Goal: Task Accomplishment & Management: Complete application form

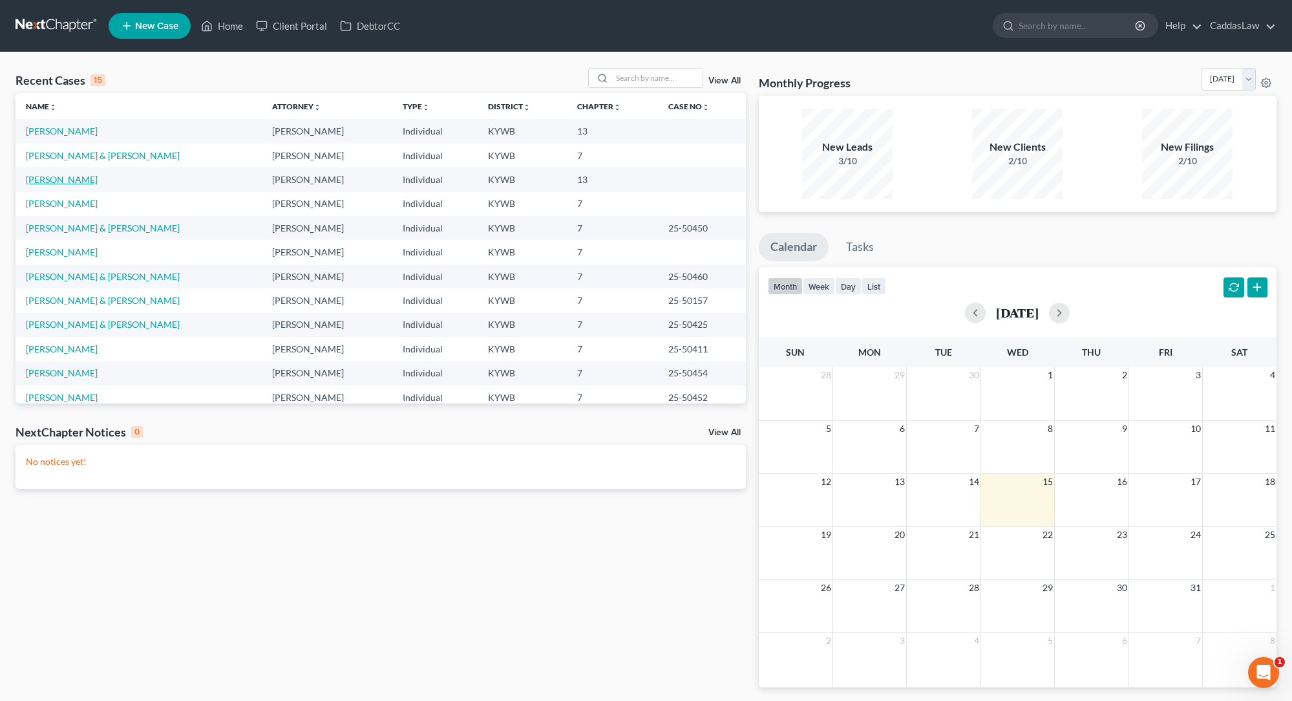
click at [61, 180] on link "[PERSON_NAME]" at bounding box center [62, 179] width 72 height 11
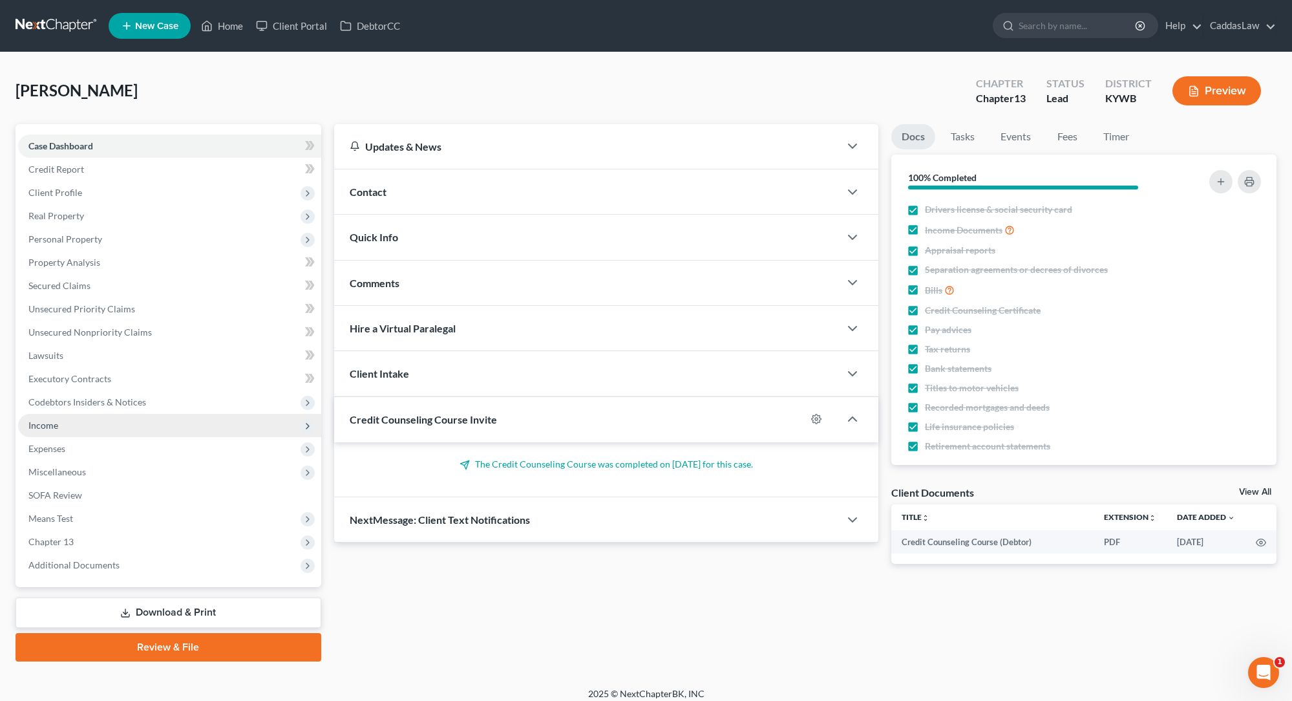
click at [59, 422] on span "Income" at bounding box center [169, 425] width 303 height 23
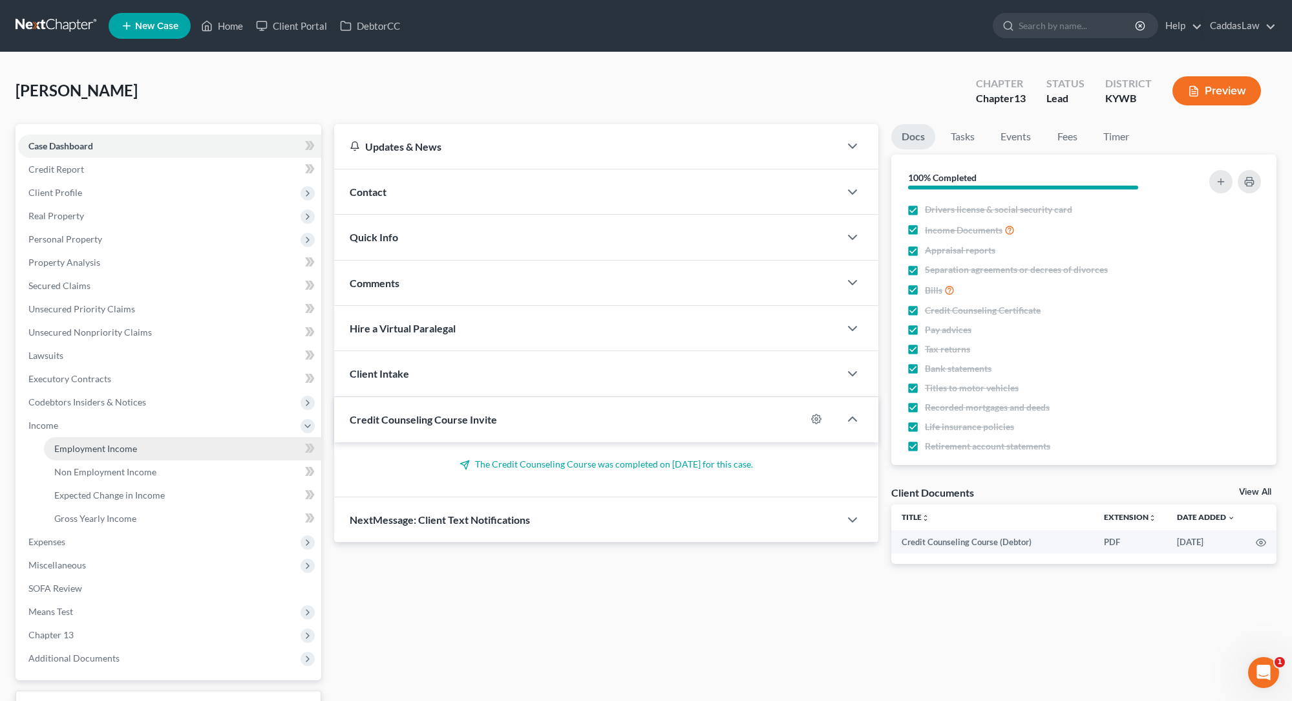
click at [101, 448] on span "Employment Income" at bounding box center [95, 448] width 83 height 11
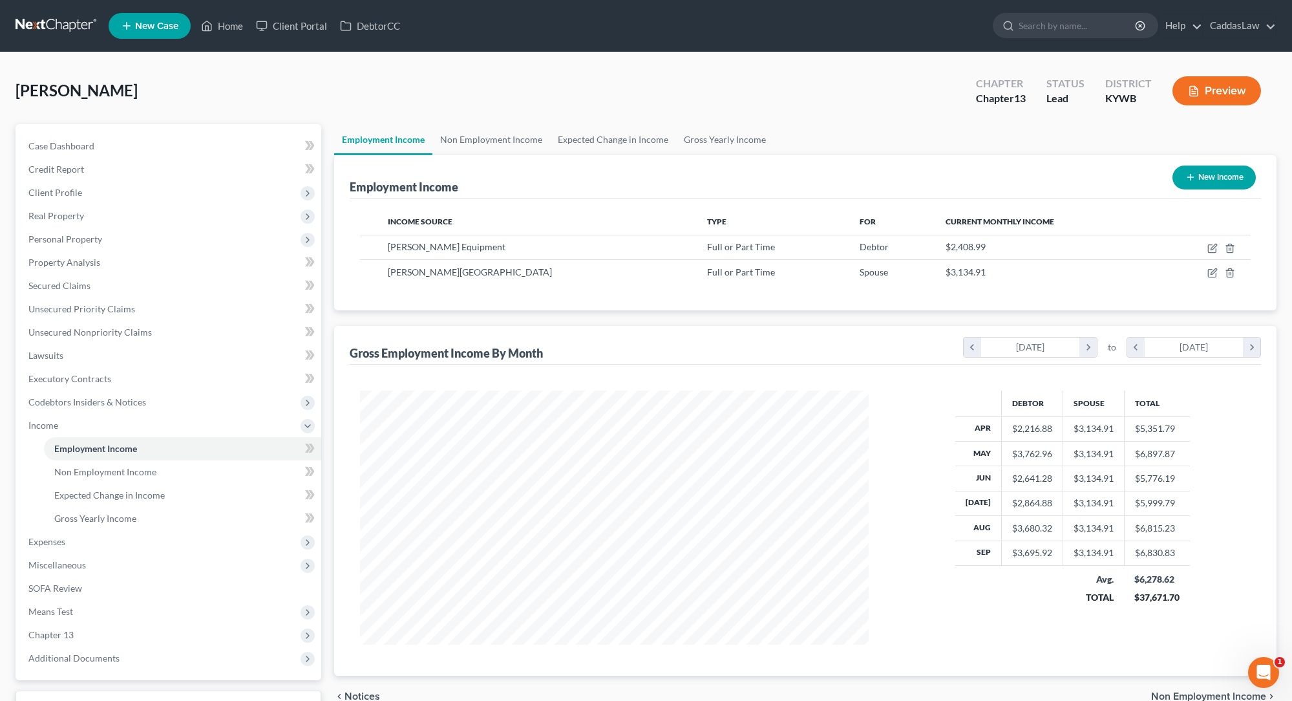
scroll to position [254, 535]
click at [1214, 273] on icon "button" at bounding box center [1214, 272] width 6 height 6
select select "0"
select select "18"
select select "0"
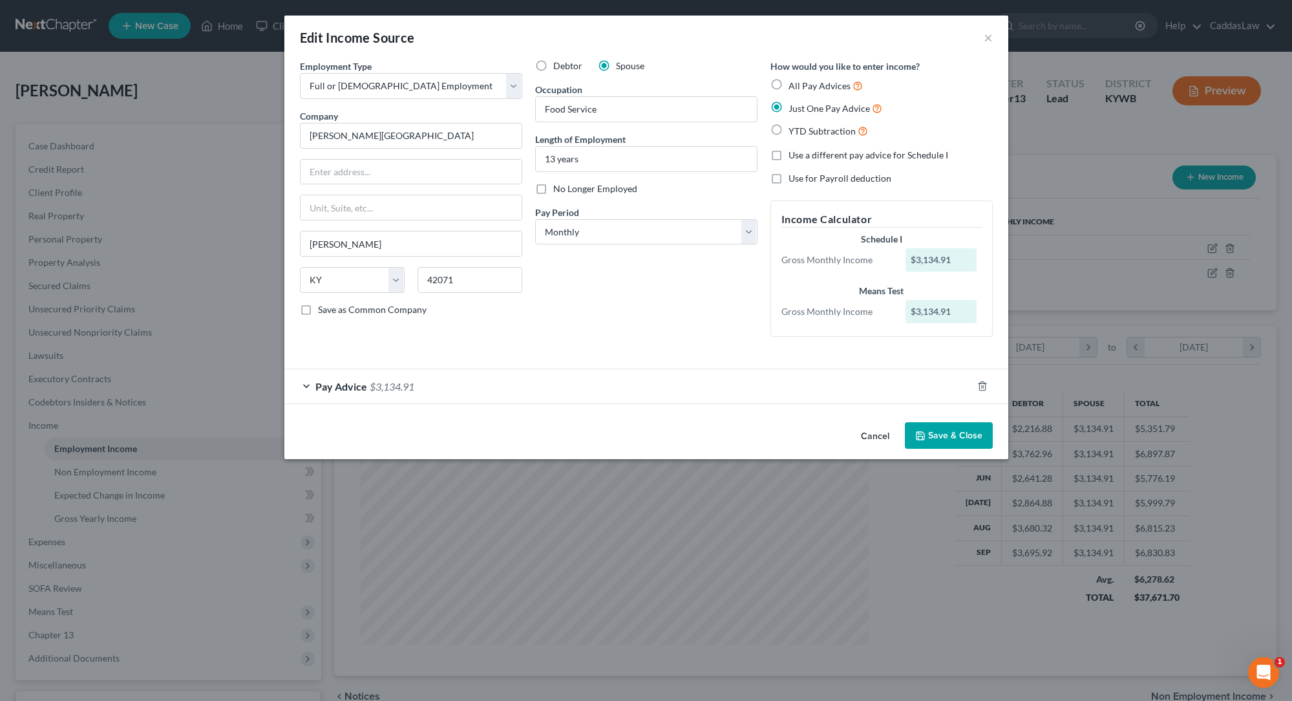
click at [438, 388] on div "Pay Advice $3,134.91" at bounding box center [628, 386] width 688 height 34
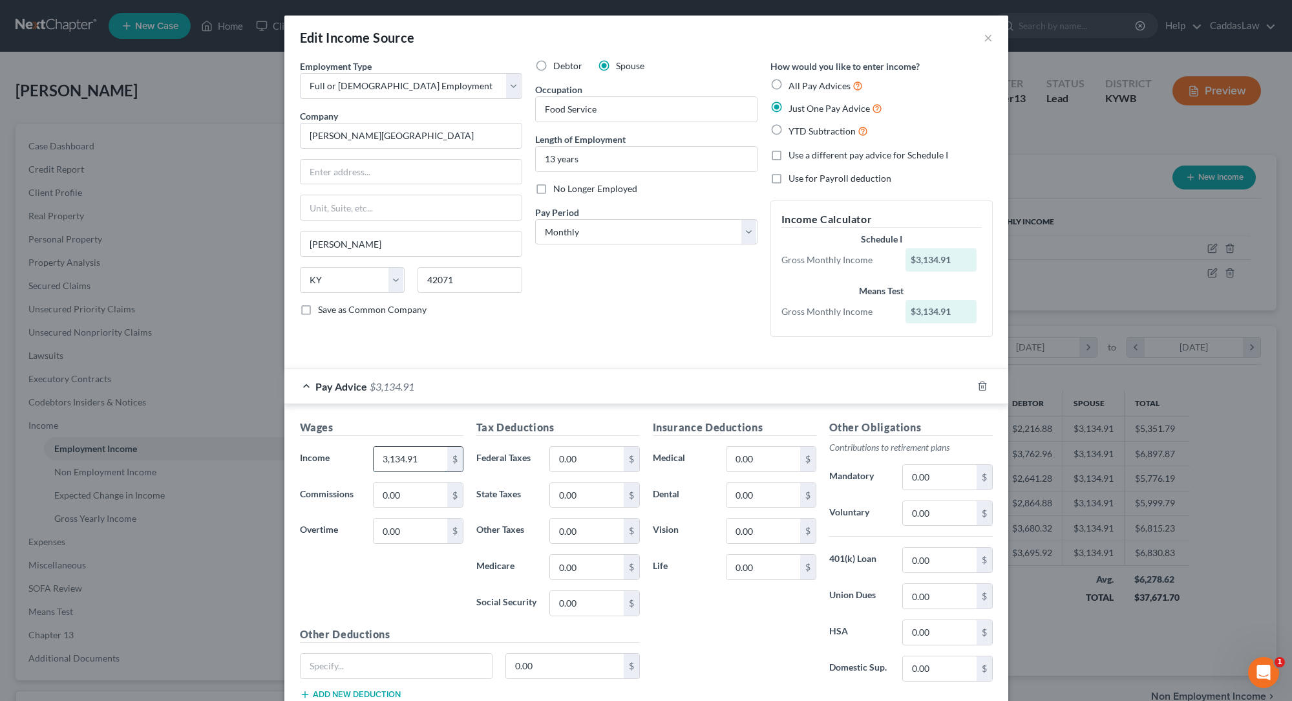
click at [438, 450] on input "3,134.91" at bounding box center [410, 459] width 73 height 25
type input "3"
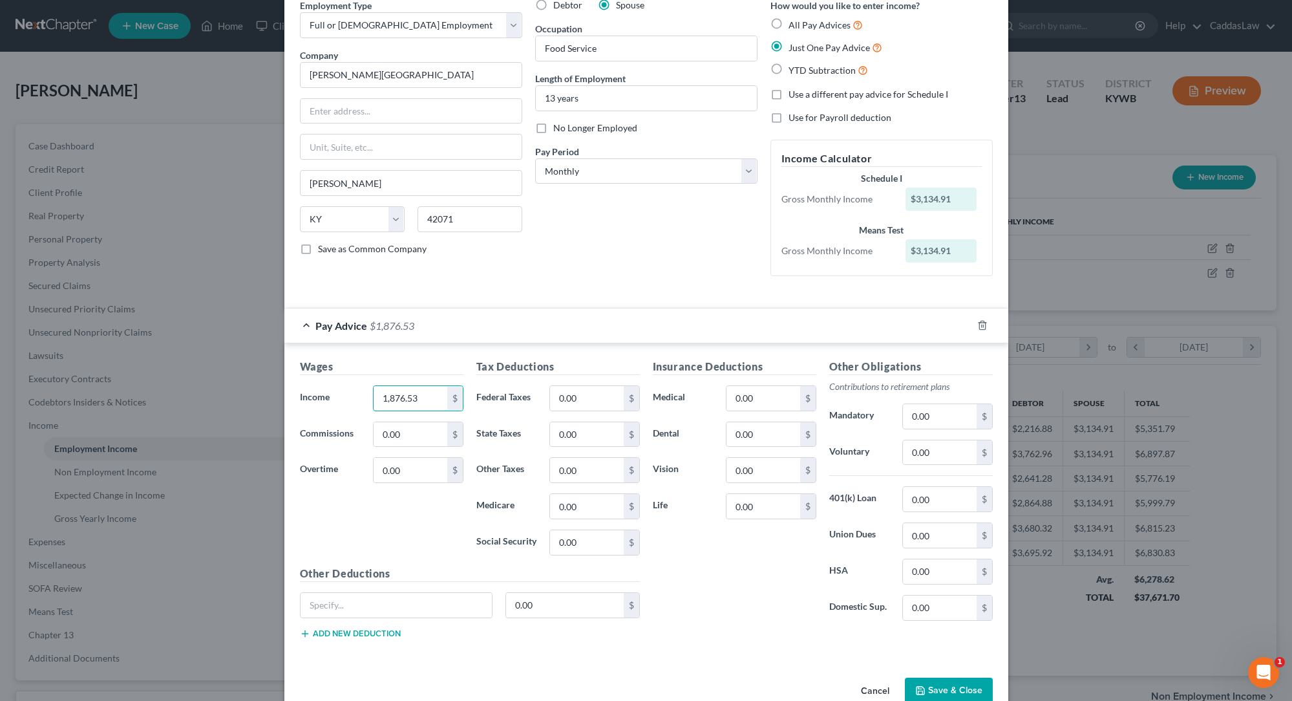
scroll to position [65, 0]
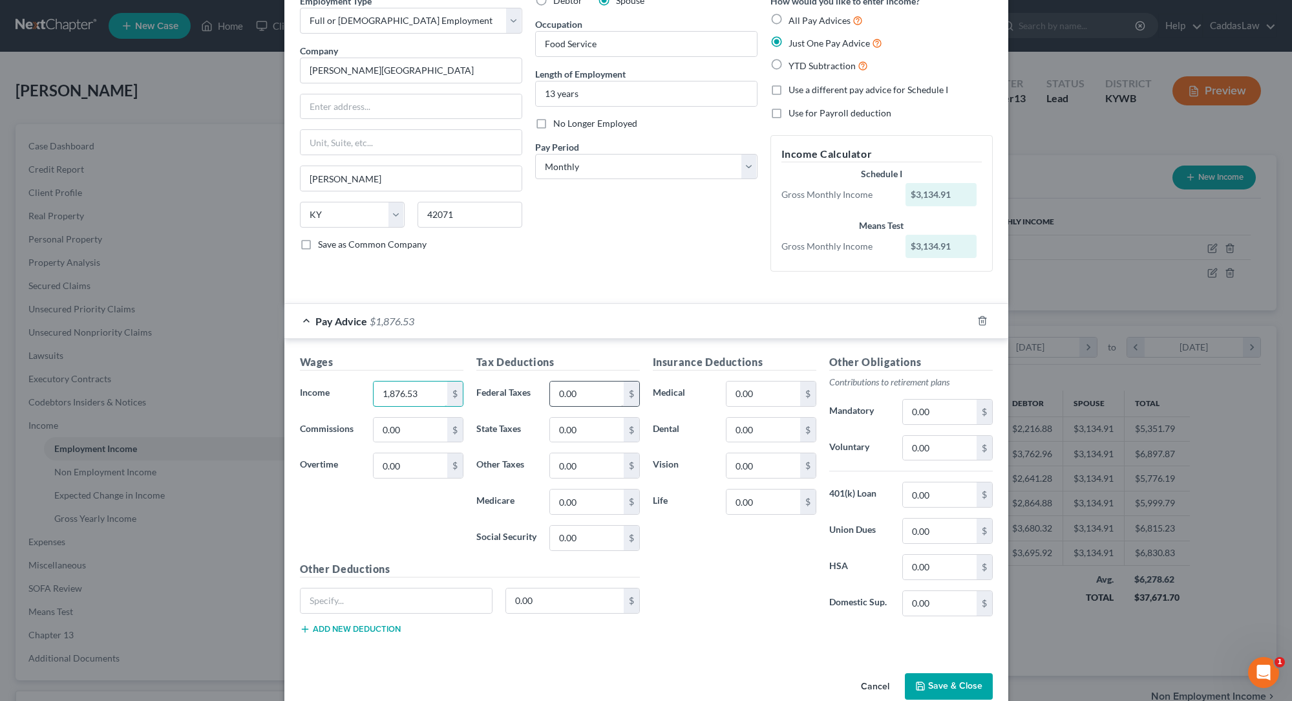
type input "1,876.53"
click at [589, 386] on input "0.00" at bounding box center [586, 393] width 73 height 25
type input "0"
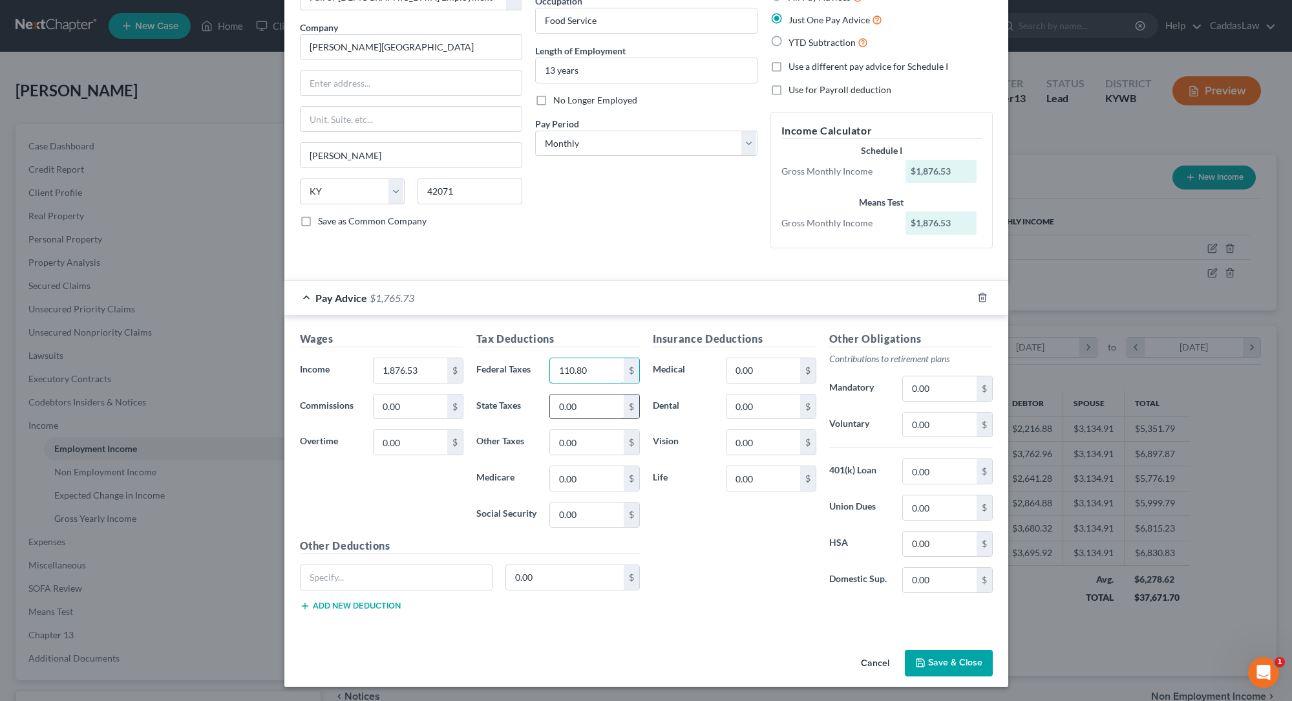
scroll to position [88, 0]
type input "110.80"
click at [590, 484] on input "0.00" at bounding box center [586, 479] width 73 height 25
type input "0"
type input "25.91"
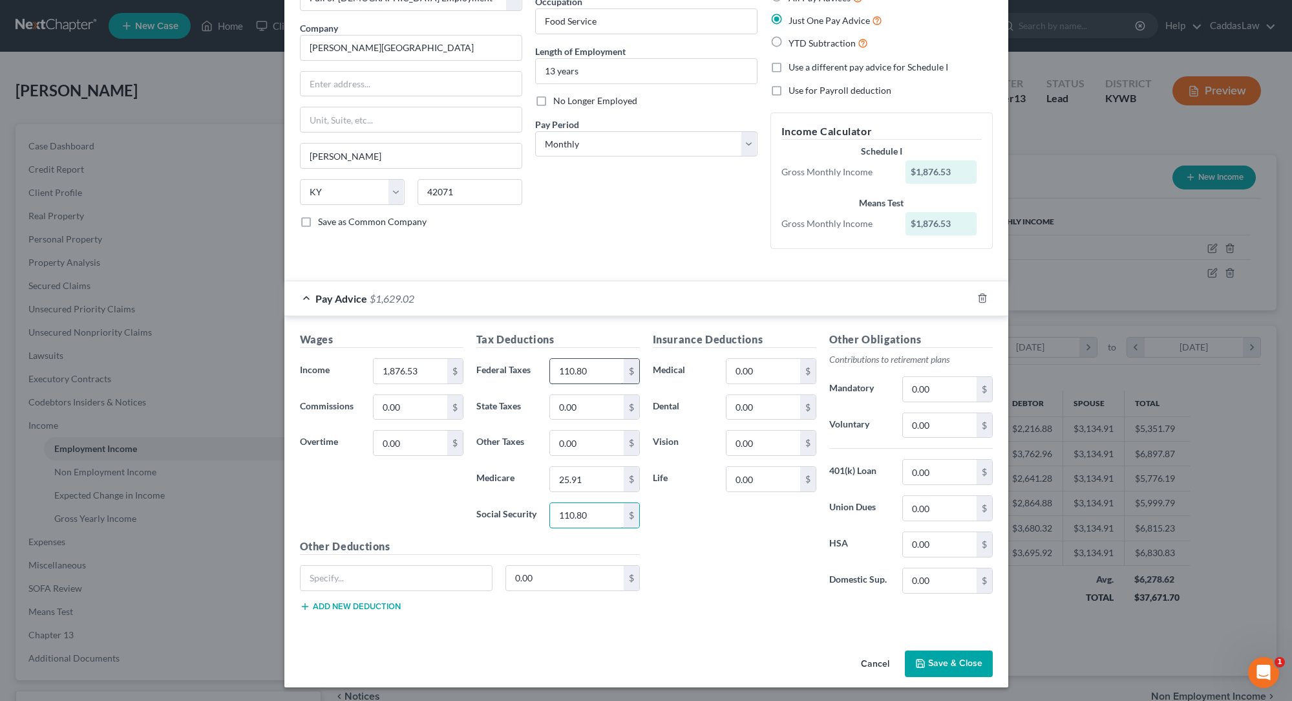
type input "110.80"
click at [608, 372] on input "110.80" at bounding box center [586, 371] width 73 height 25
type input "1"
type input "54.95"
type input "56.08"
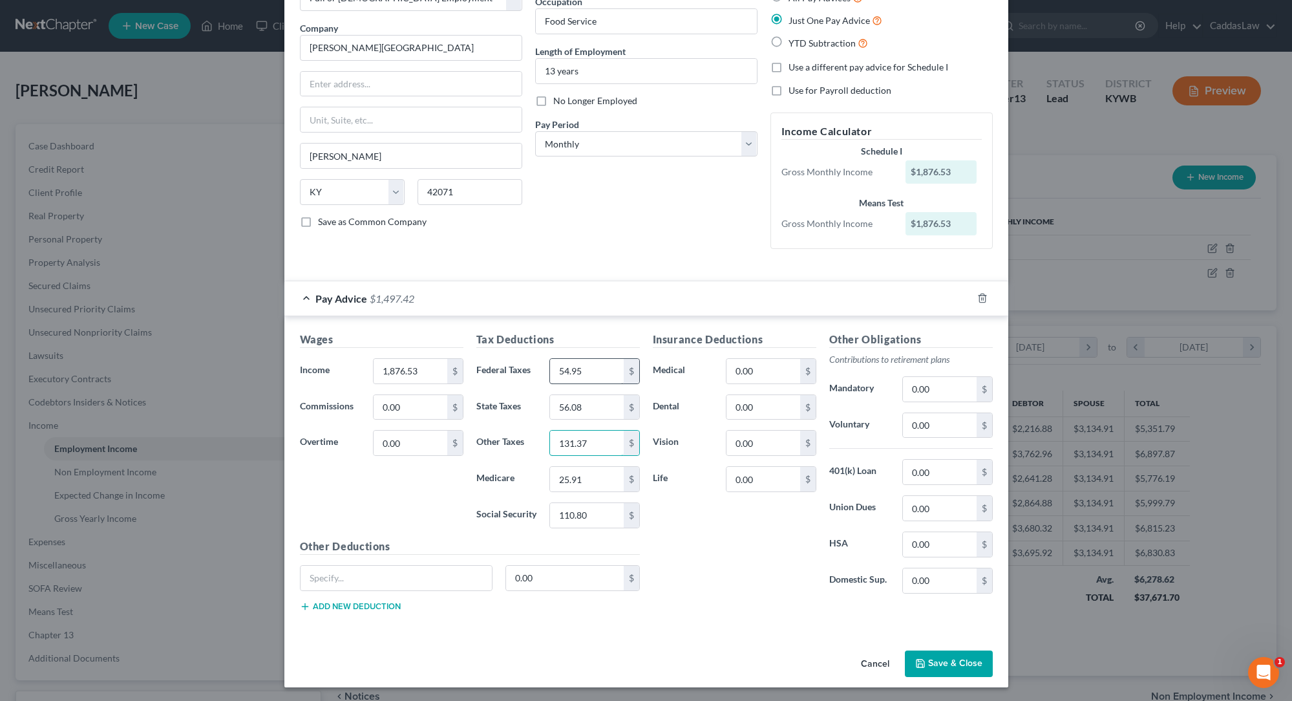
type input "131.37"
click at [752, 372] on input "0.00" at bounding box center [763, 371] width 73 height 25
click at [760, 407] on input "0.00" at bounding box center [763, 407] width 73 height 25
type input "0"
type input "21.40"
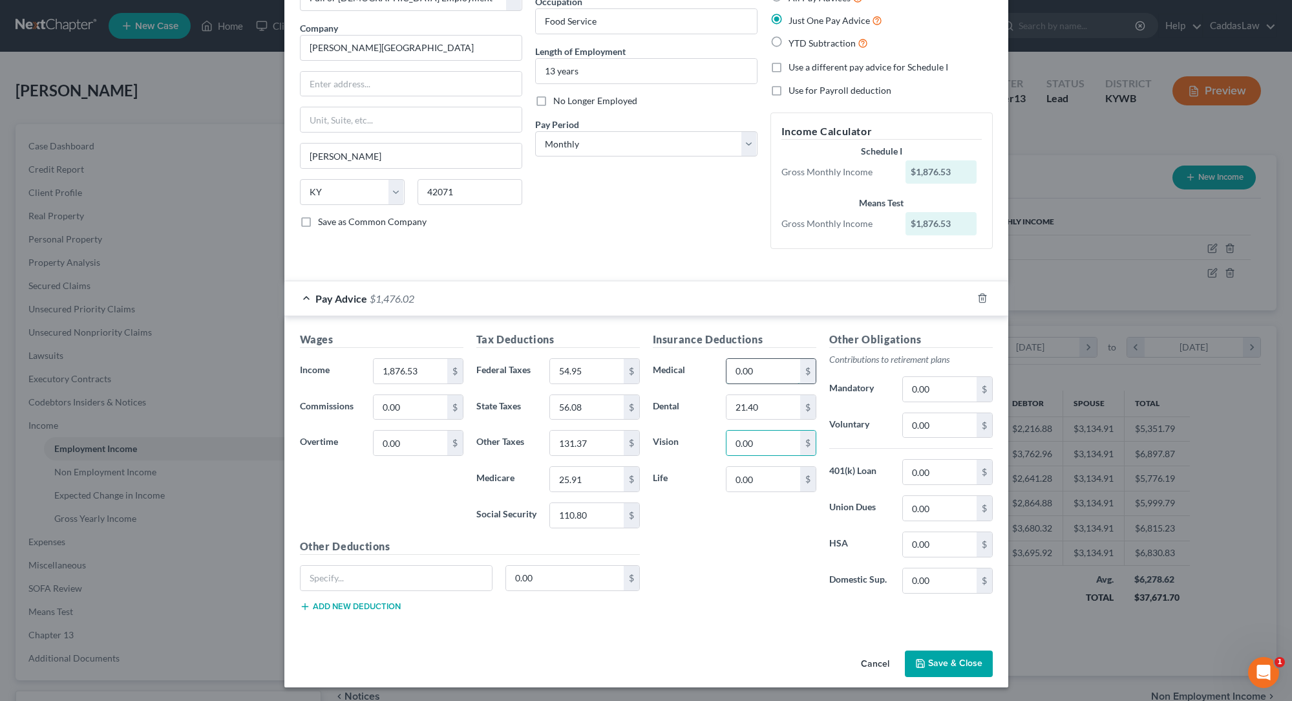
click at [761, 370] on input "0.00" at bounding box center [763, 371] width 73 height 25
type input "0"
type input "53.46"
click at [787, 478] on input "0.00" at bounding box center [763, 479] width 73 height 25
type input "0"
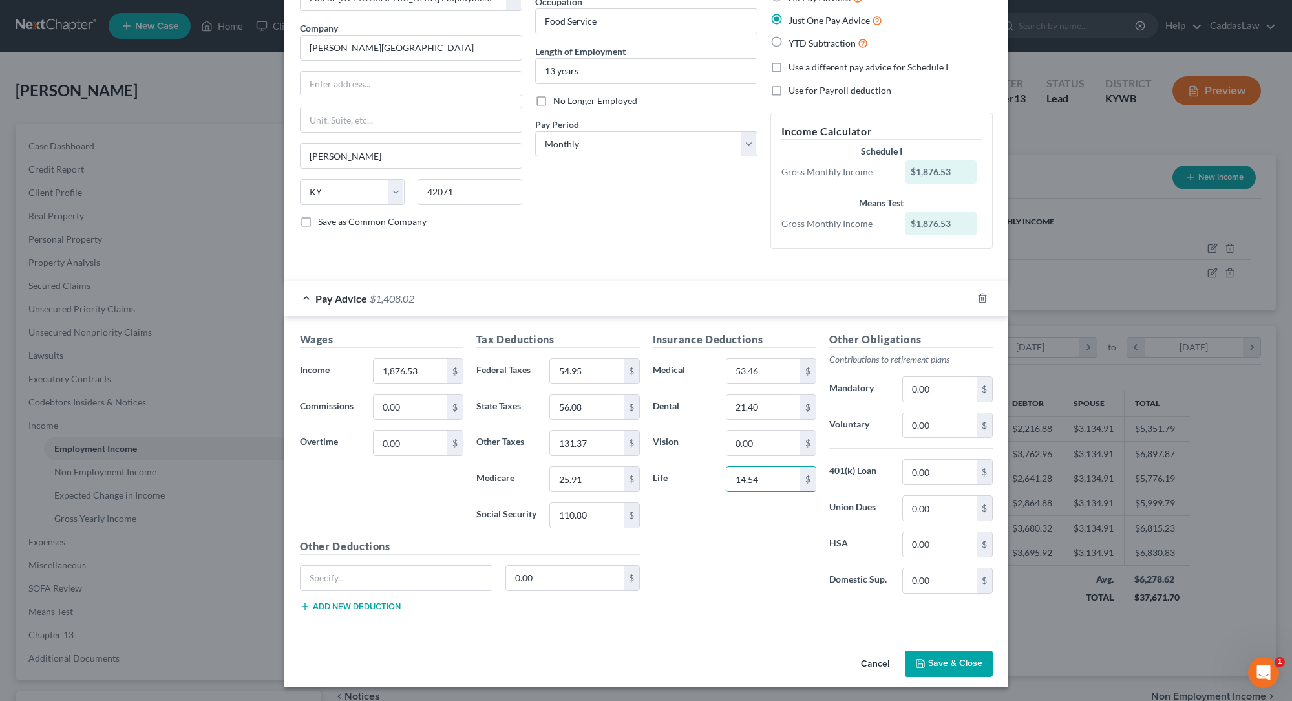
type input "14.54"
click at [933, 665] on button "Save & Close" at bounding box center [949, 663] width 88 height 27
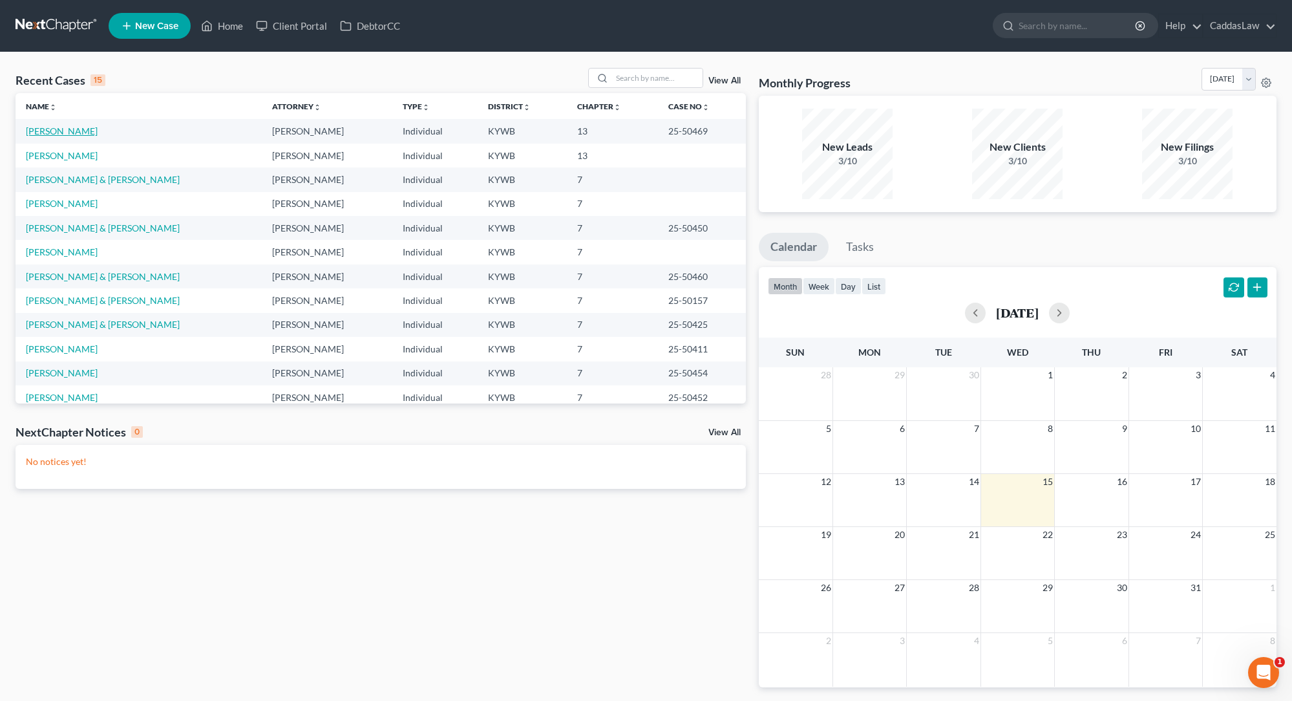
click at [59, 131] on link "[PERSON_NAME]" at bounding box center [62, 130] width 72 height 11
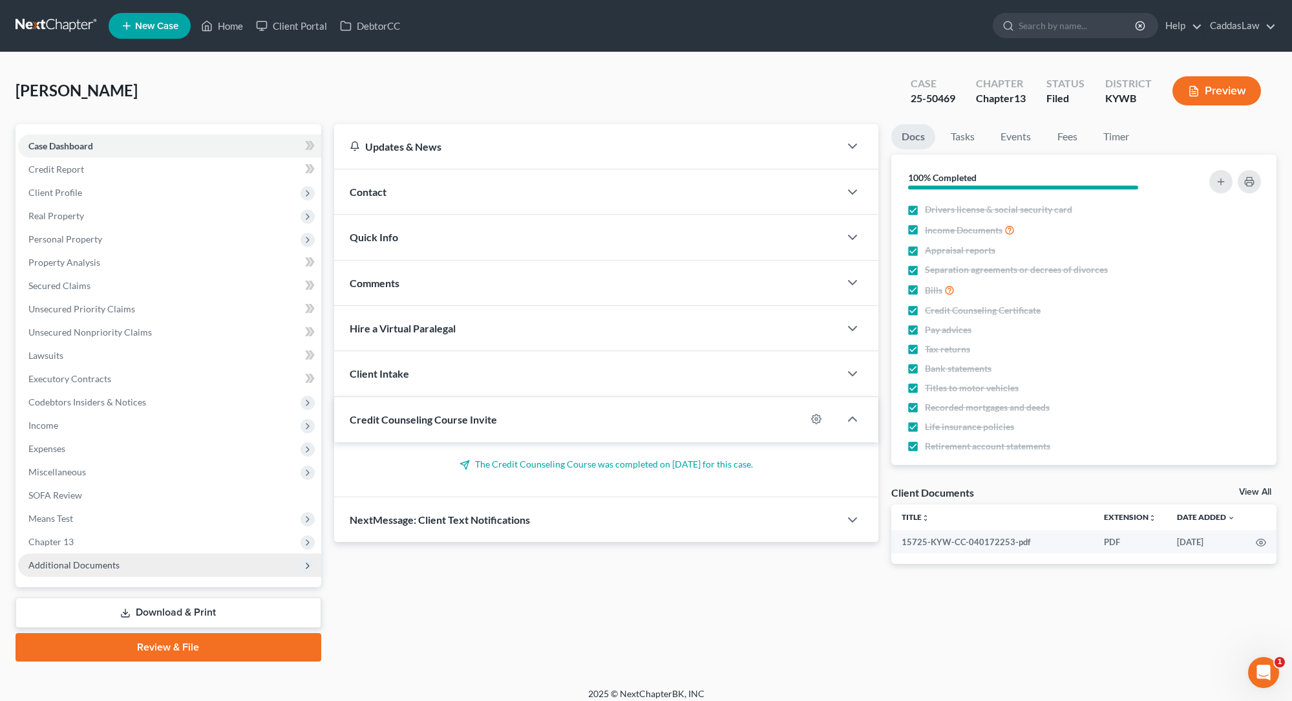
click at [85, 566] on span "Additional Documents" at bounding box center [73, 564] width 91 height 11
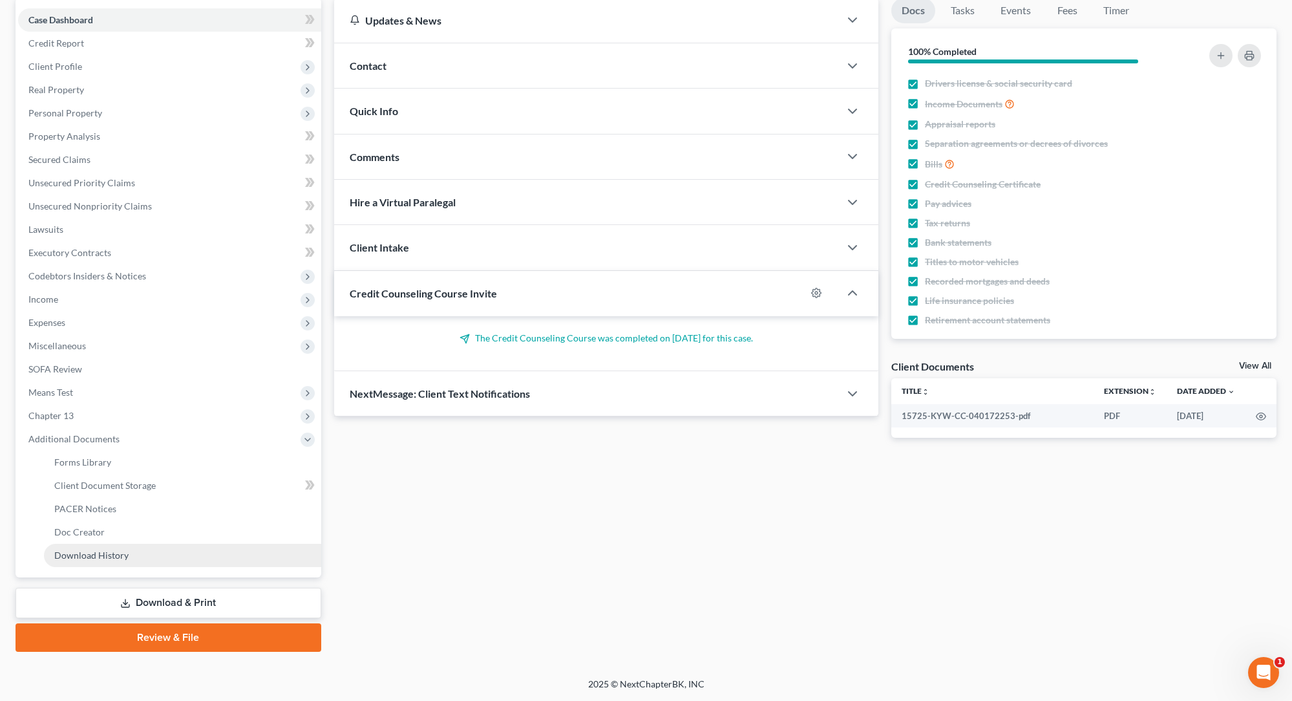
click at [103, 555] on span "Download History" at bounding box center [91, 554] width 74 height 11
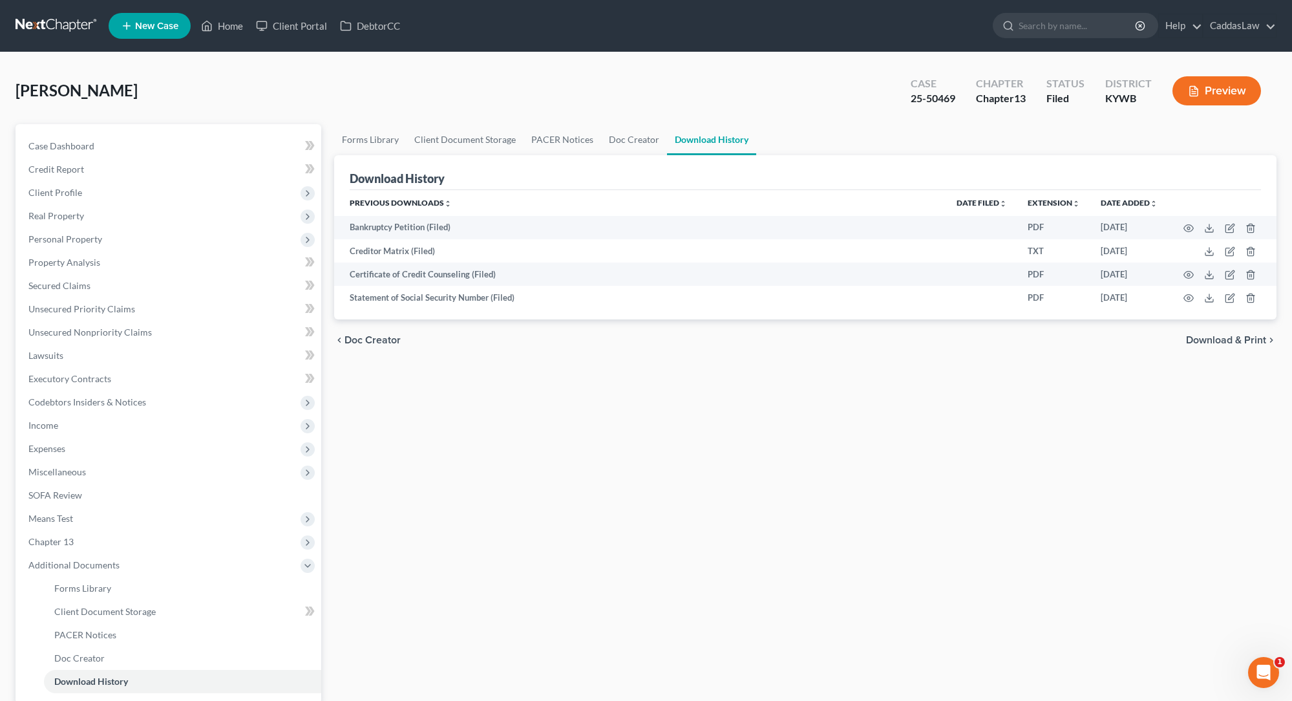
click at [1206, 82] on button "Preview" at bounding box center [1217, 90] width 89 height 29
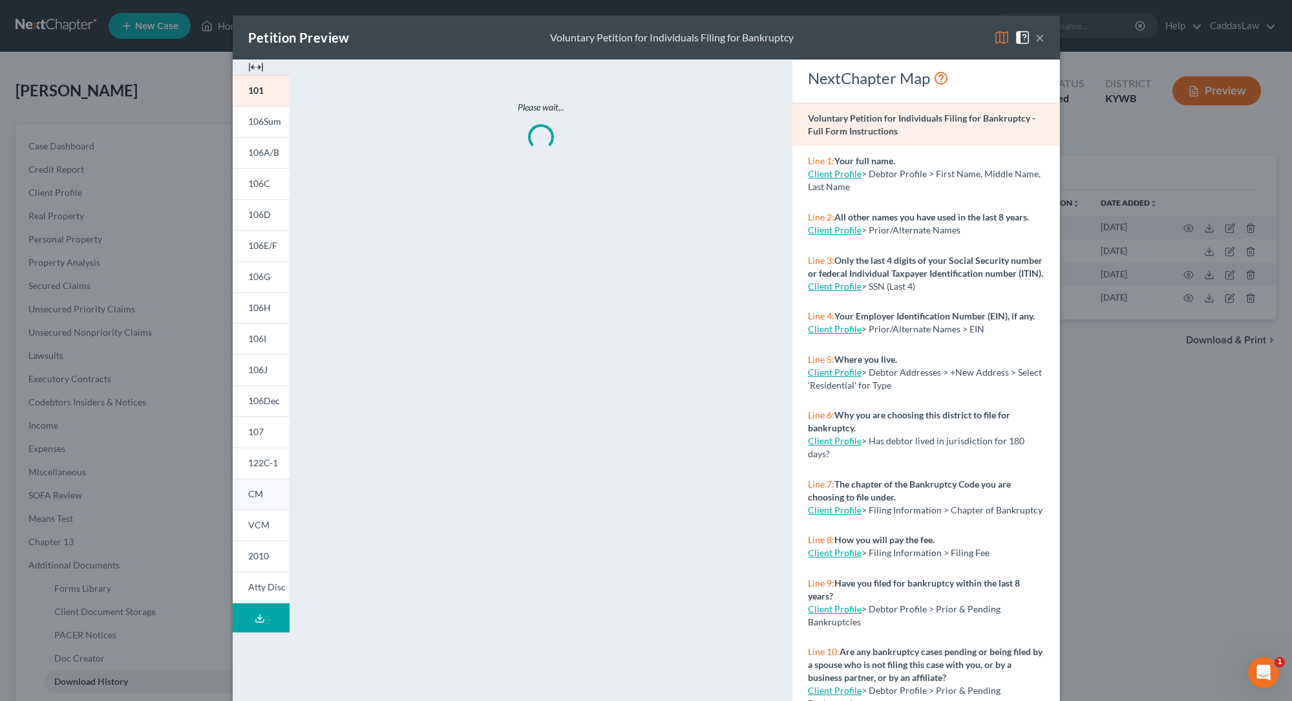
click at [260, 500] on link "CM" at bounding box center [261, 493] width 57 height 31
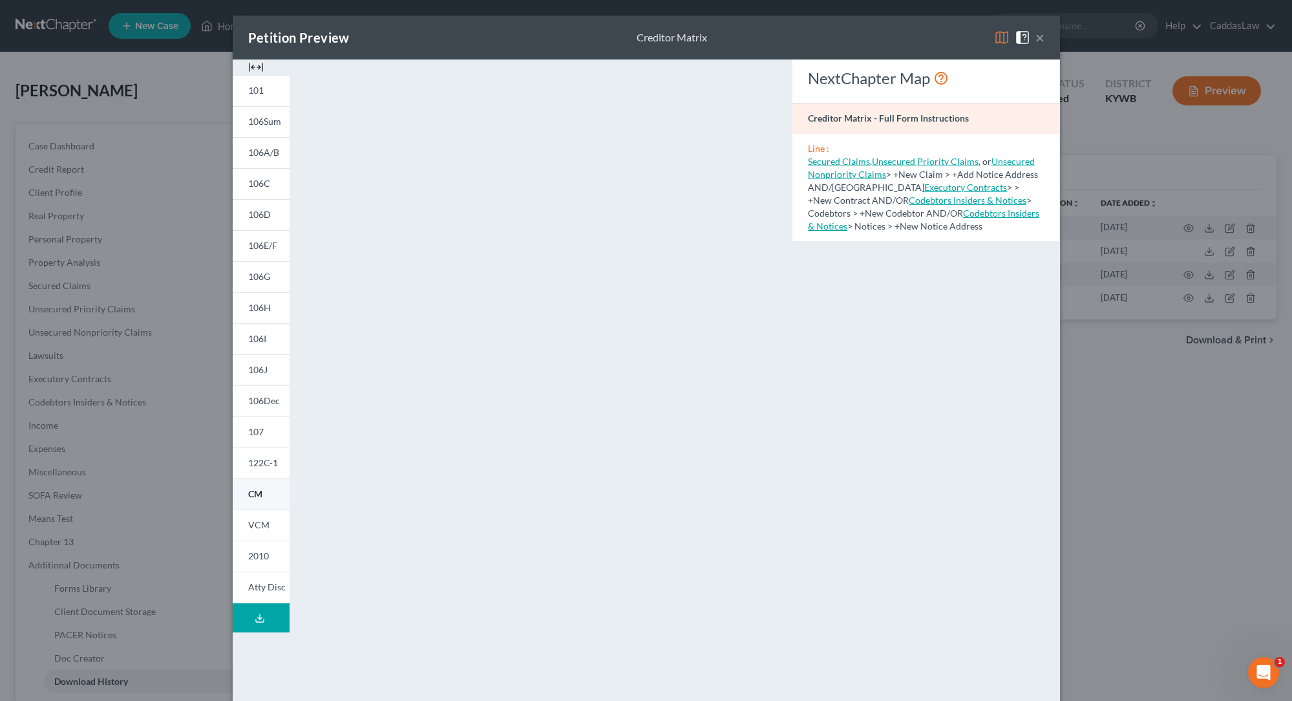
click at [260, 500] on link "CM" at bounding box center [261, 493] width 57 height 31
click at [266, 522] on span "VCM" at bounding box center [258, 524] width 21 height 11
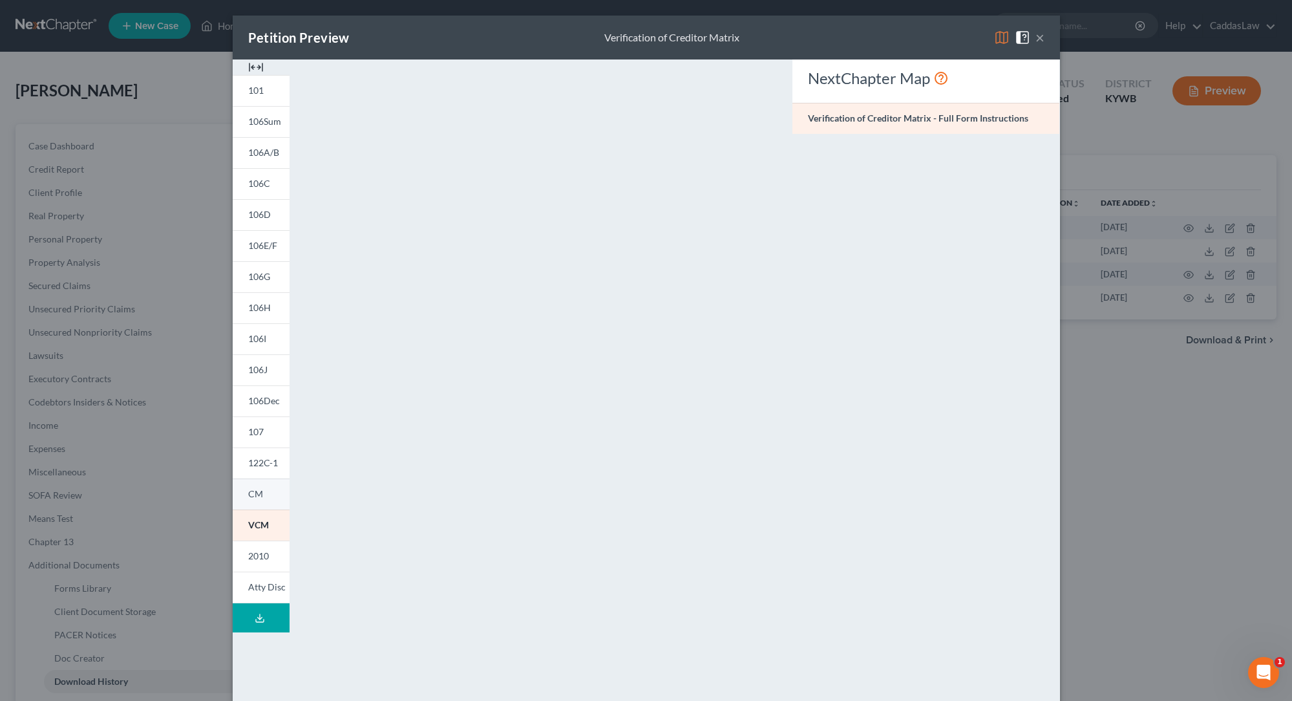
click at [260, 490] on span "CM" at bounding box center [255, 493] width 15 height 11
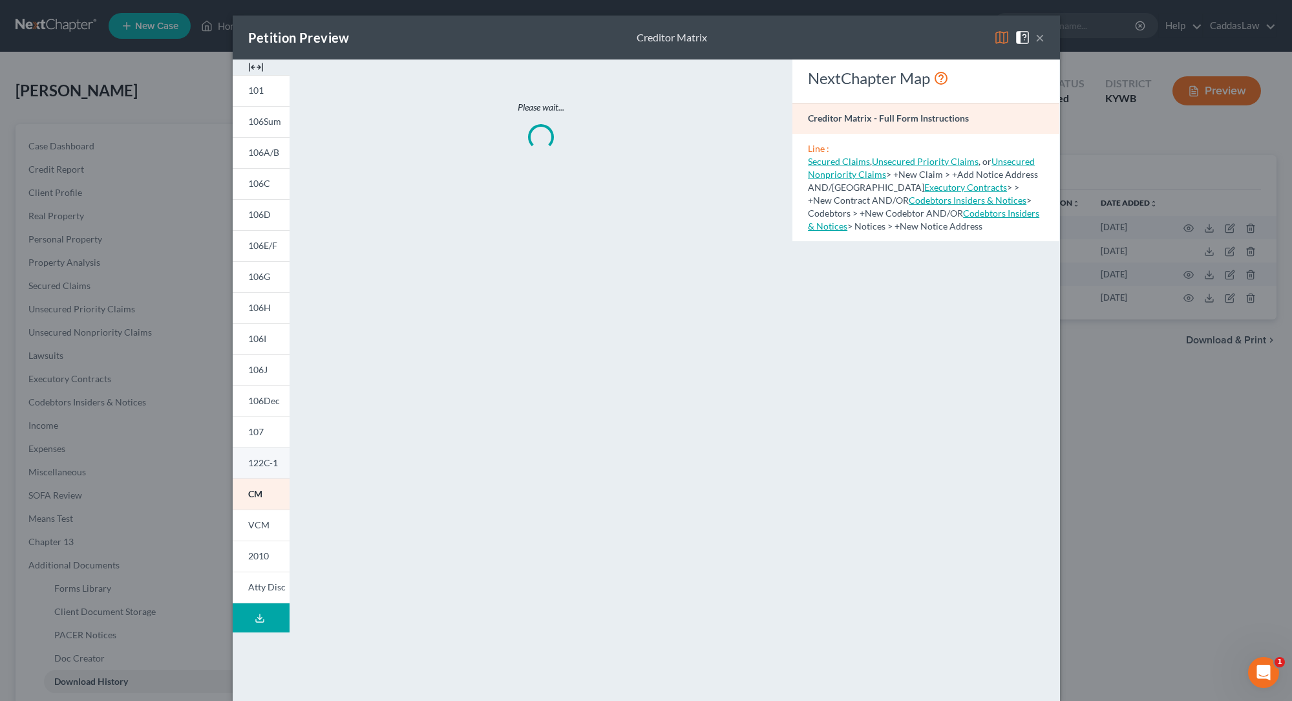
click at [262, 468] on span "122C-1" at bounding box center [263, 462] width 30 height 11
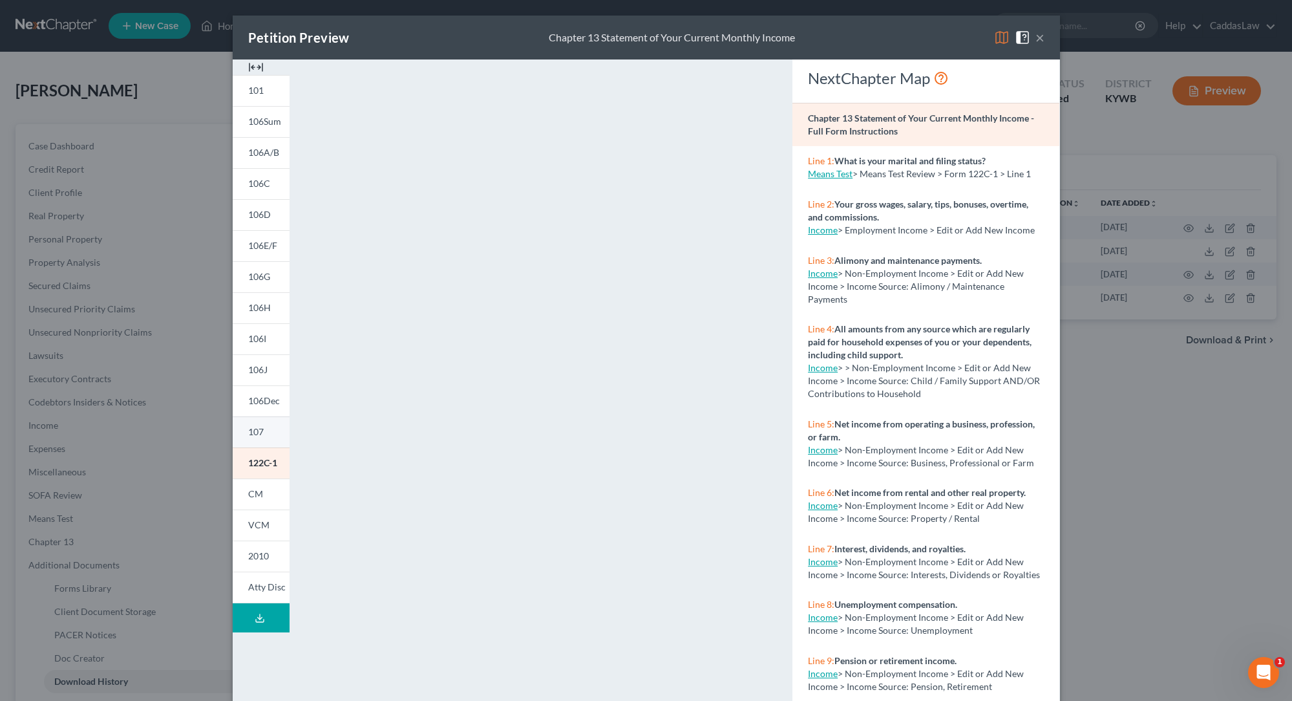
click at [276, 439] on link "107" at bounding box center [261, 431] width 57 height 31
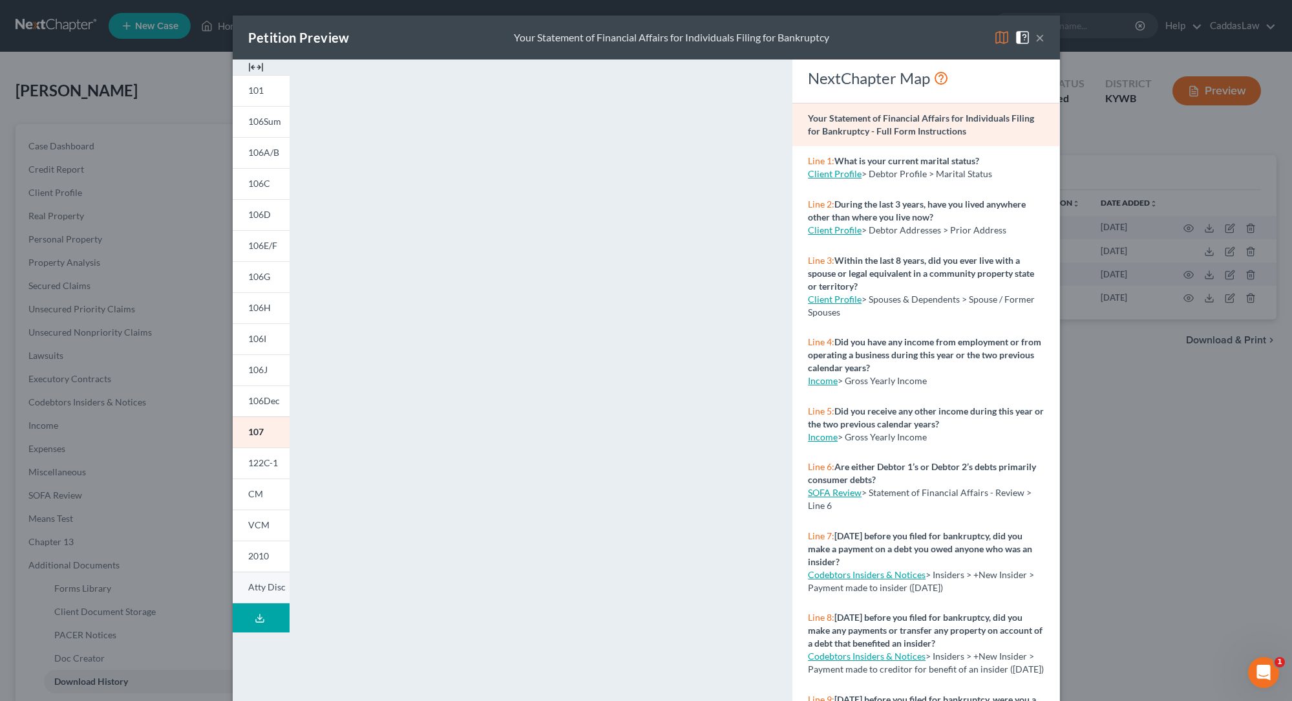
click at [259, 593] on link "Atty Disc" at bounding box center [261, 587] width 57 height 32
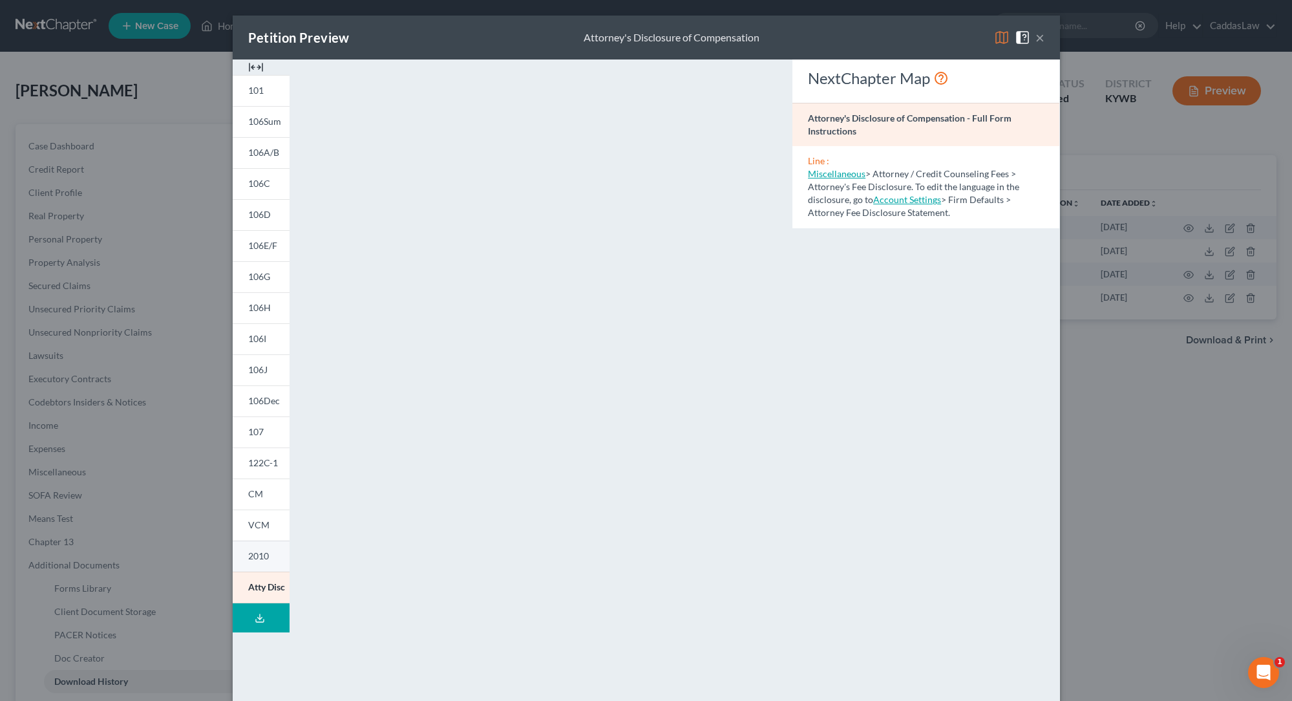
click at [262, 563] on link "2010" at bounding box center [261, 555] width 57 height 31
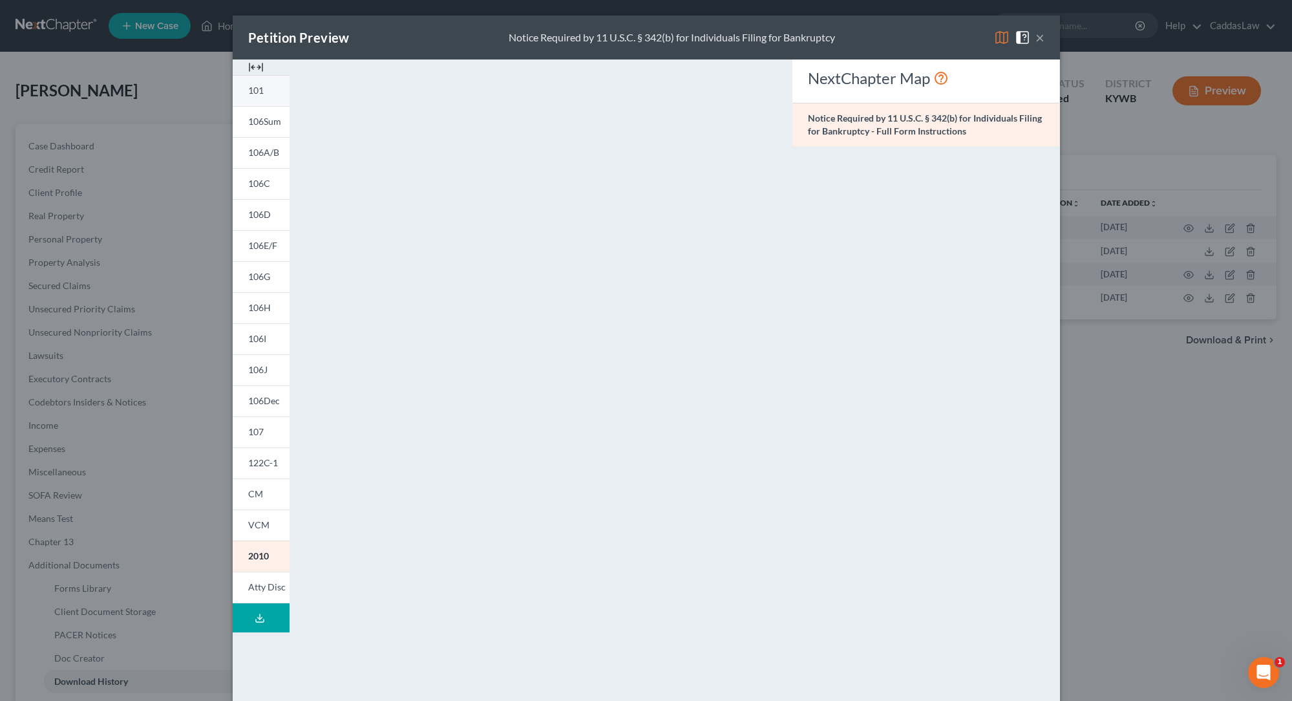
click at [262, 94] on span "101" at bounding box center [256, 90] width 16 height 11
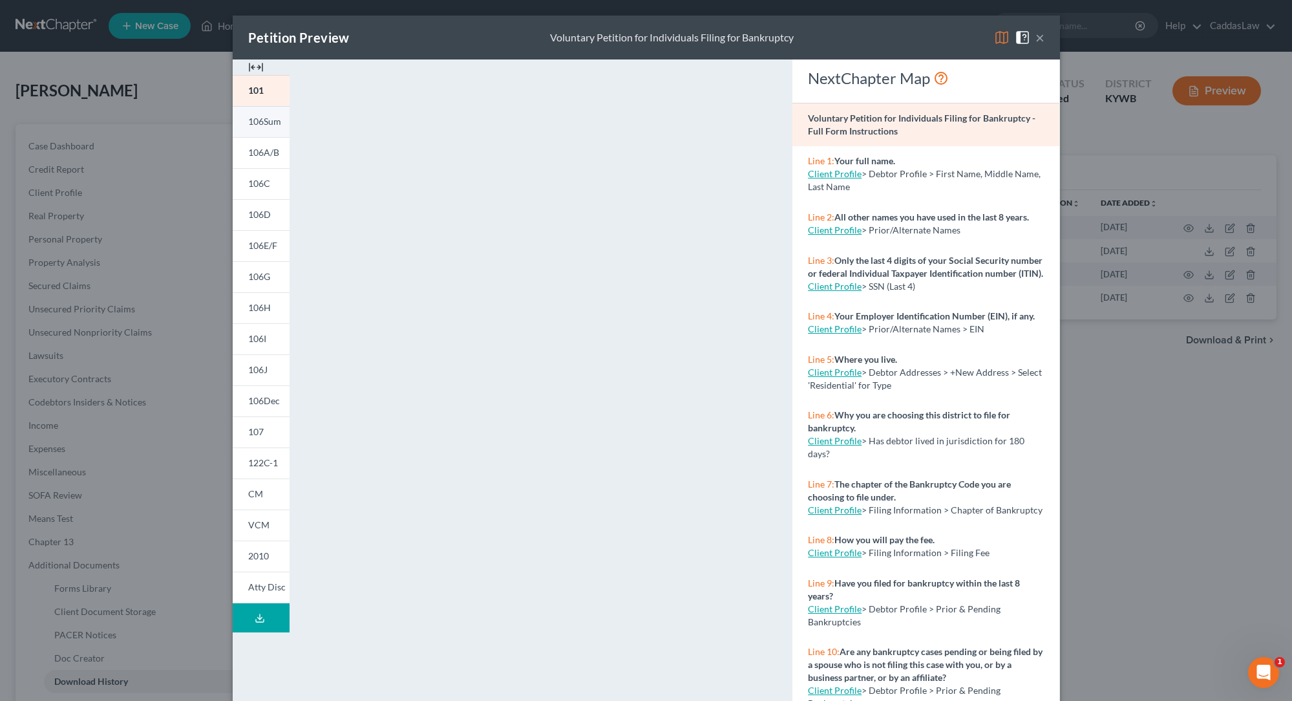
click at [248, 122] on span "106Sum" at bounding box center [264, 121] width 33 height 11
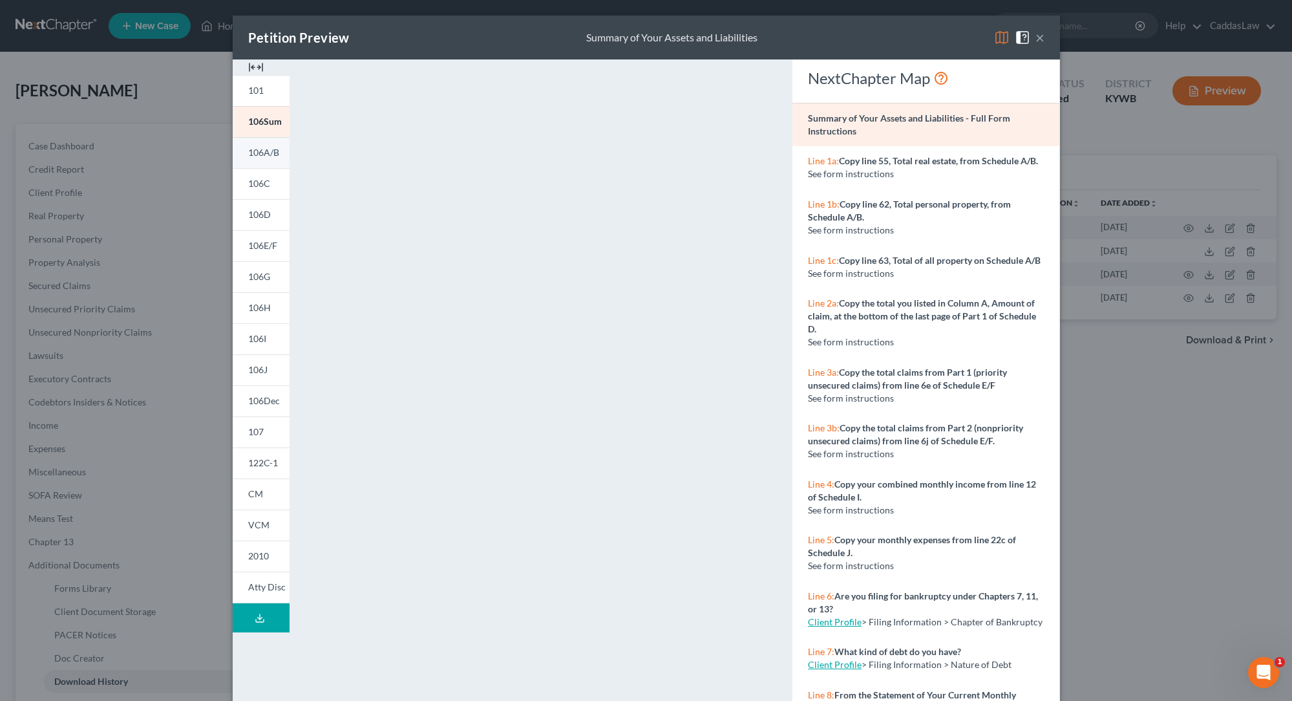
click at [259, 156] on span "106A/B" at bounding box center [263, 152] width 31 height 11
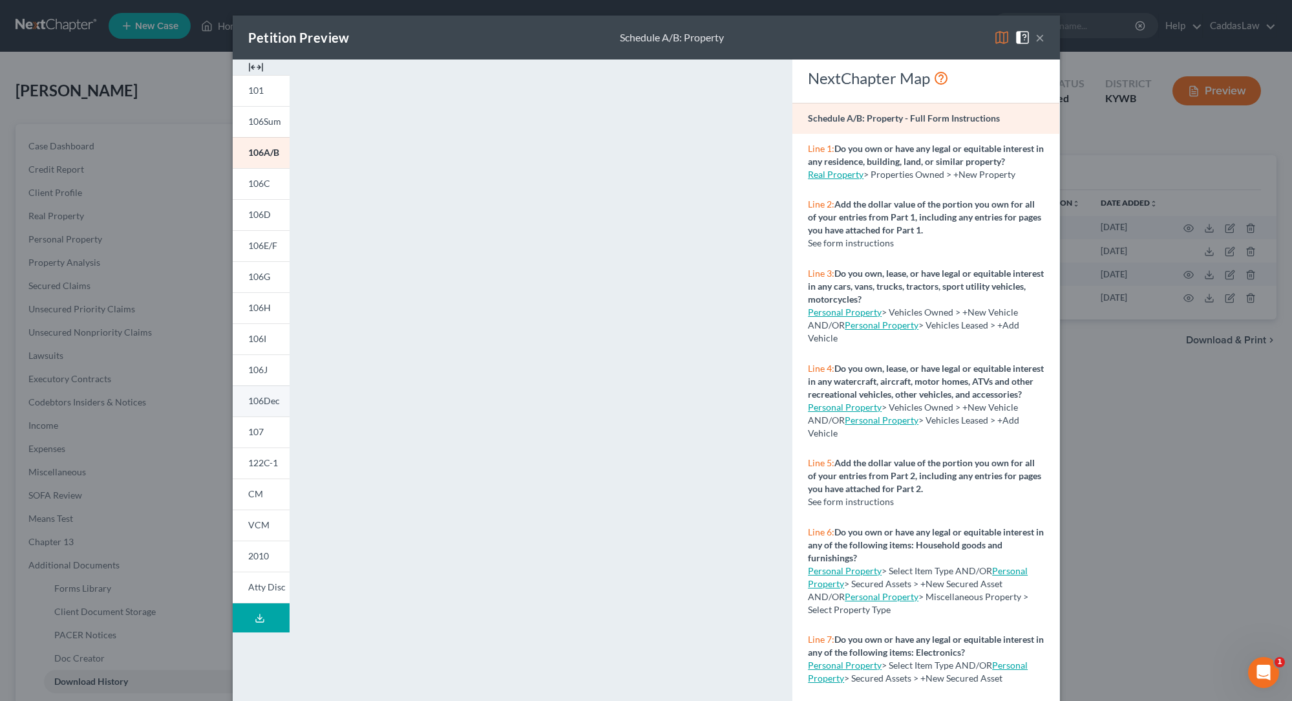
click at [266, 407] on link "106Dec" at bounding box center [261, 400] width 57 height 31
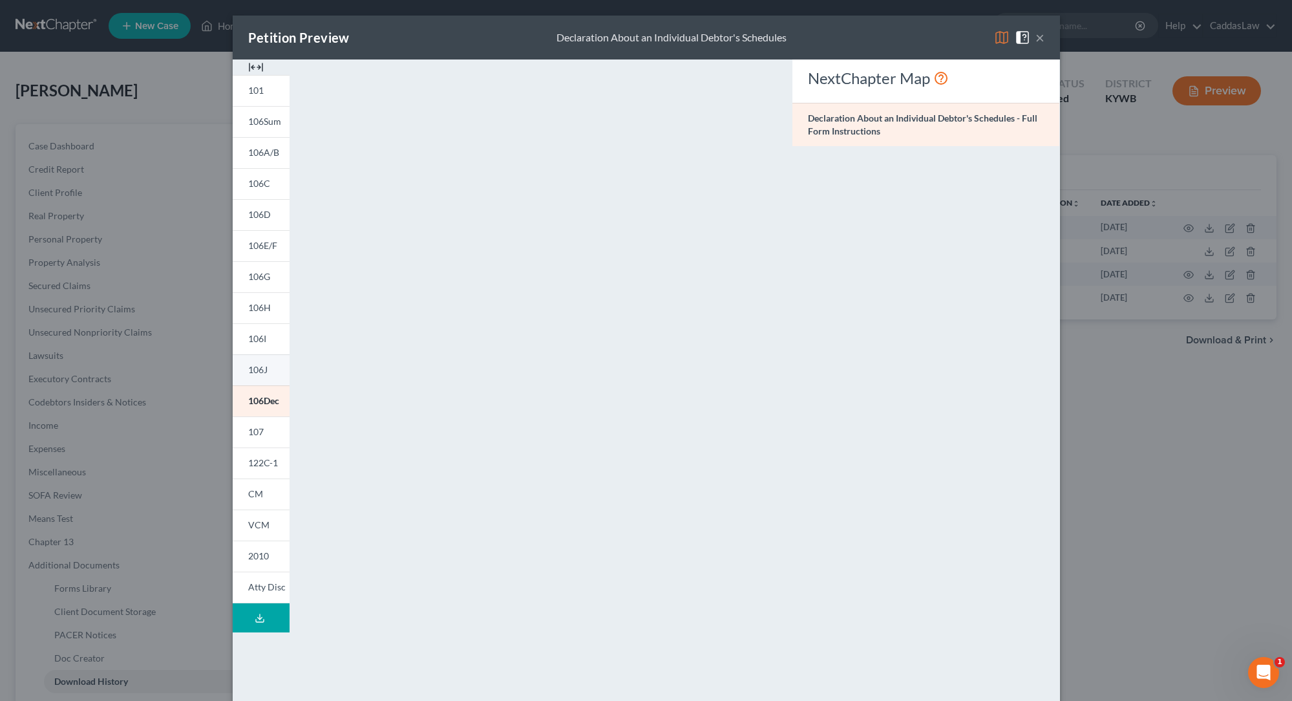
click at [266, 367] on span "106J" at bounding box center [257, 369] width 19 height 11
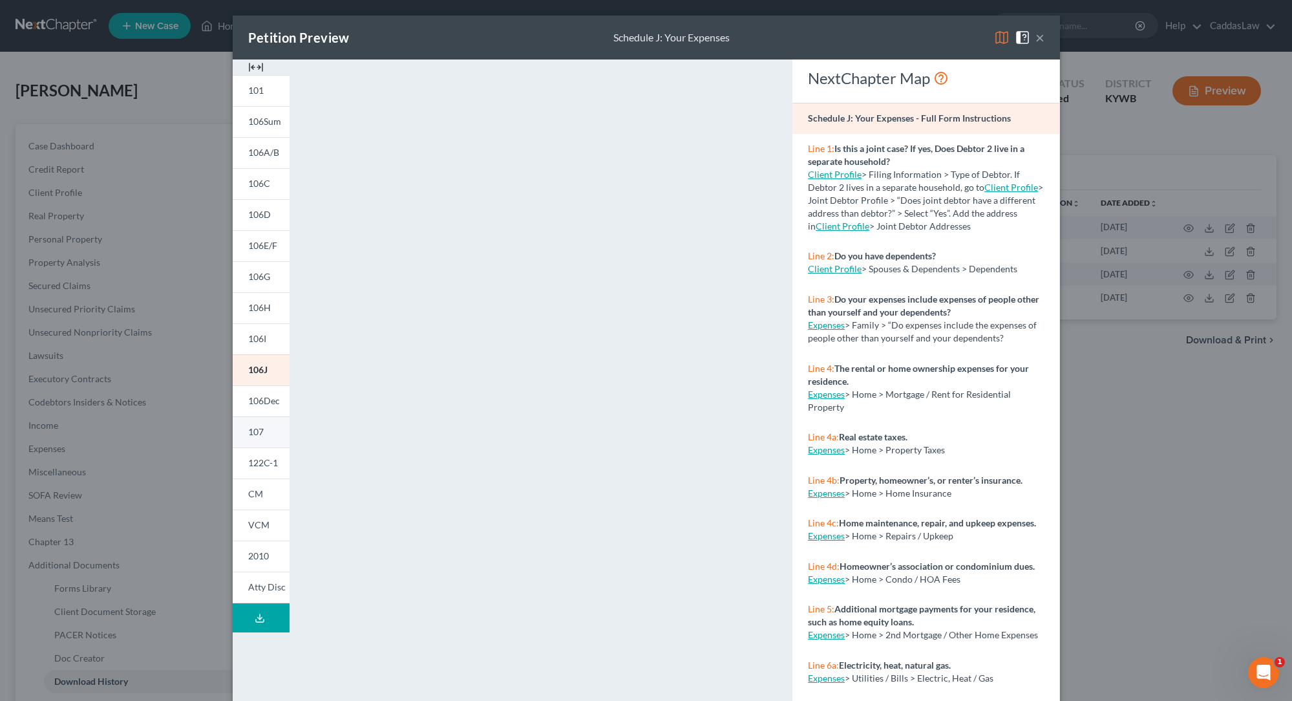
click at [262, 431] on span "107" at bounding box center [256, 431] width 16 height 11
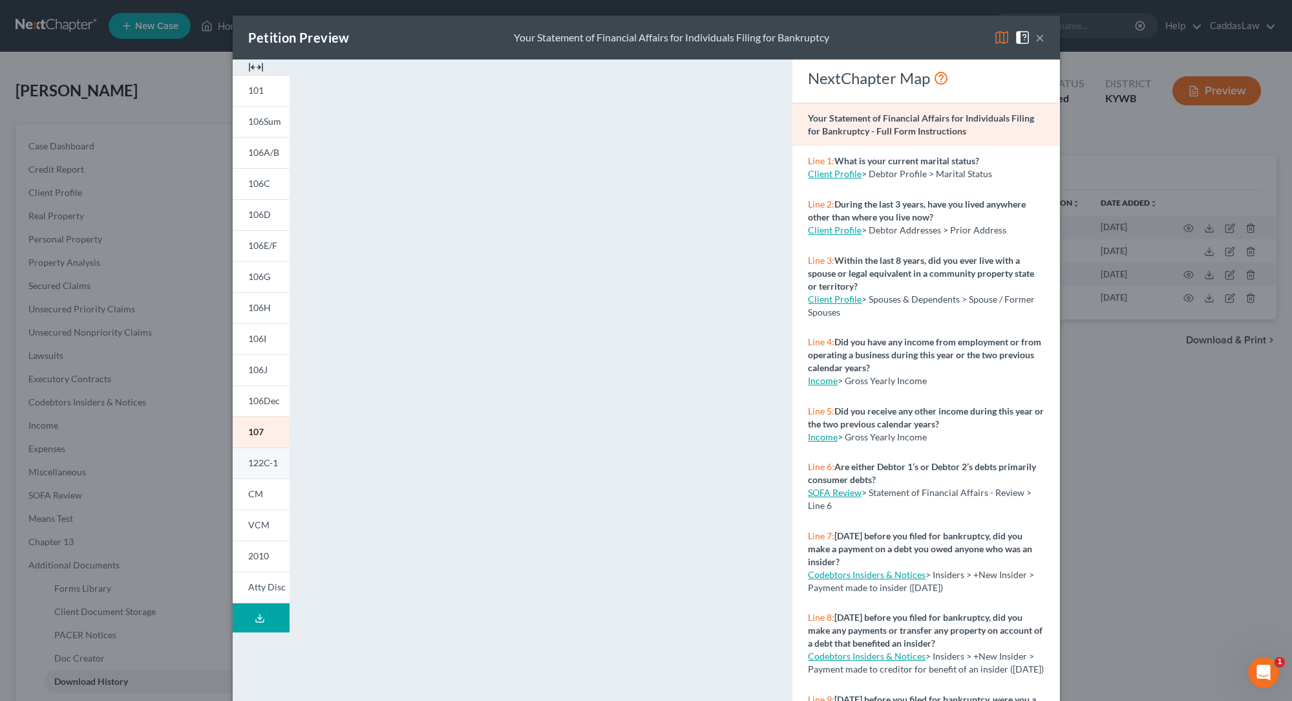
click at [267, 470] on link "122C-1" at bounding box center [261, 462] width 57 height 31
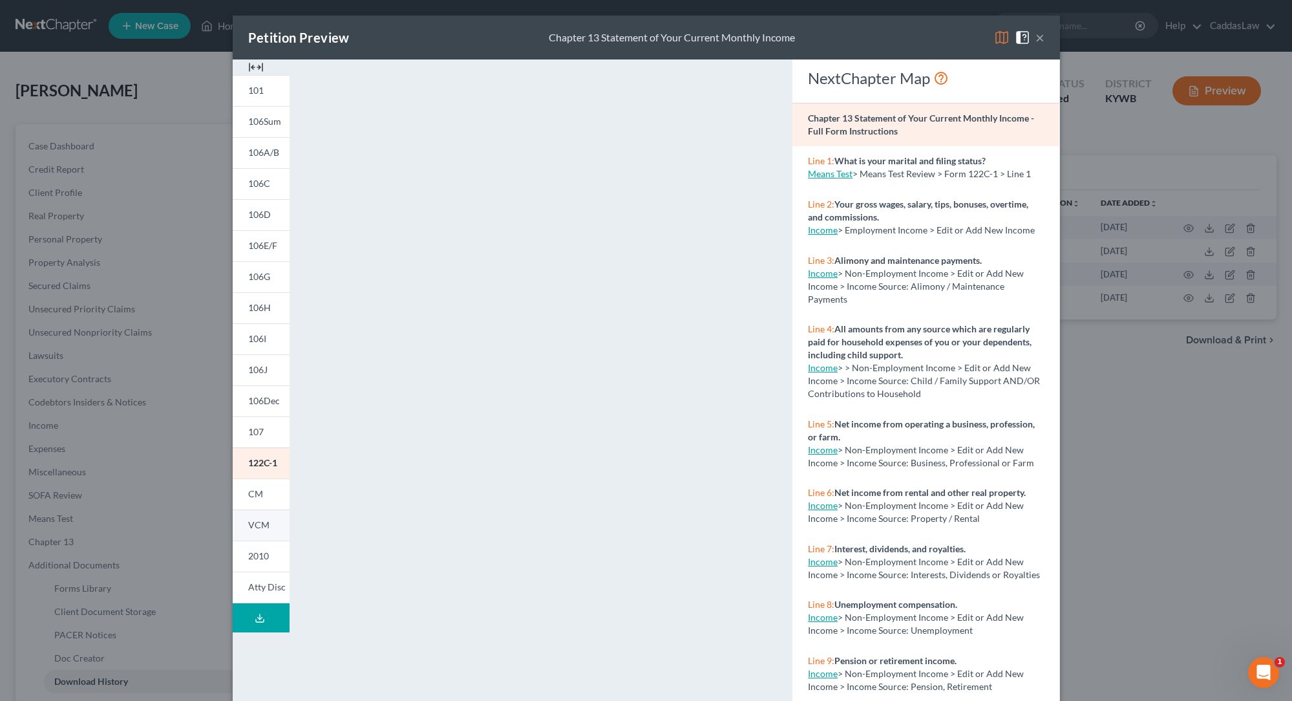
click at [257, 521] on span "VCM" at bounding box center [258, 524] width 21 height 11
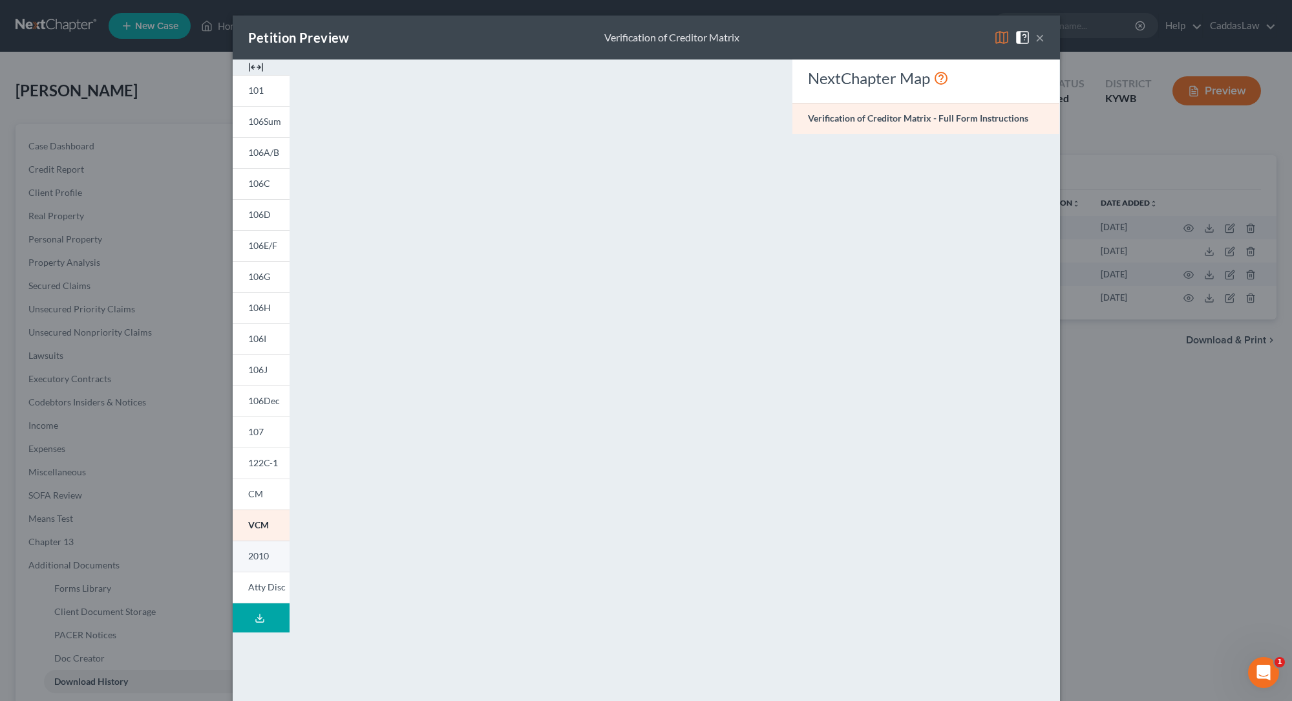
click at [259, 563] on link "2010" at bounding box center [261, 555] width 57 height 31
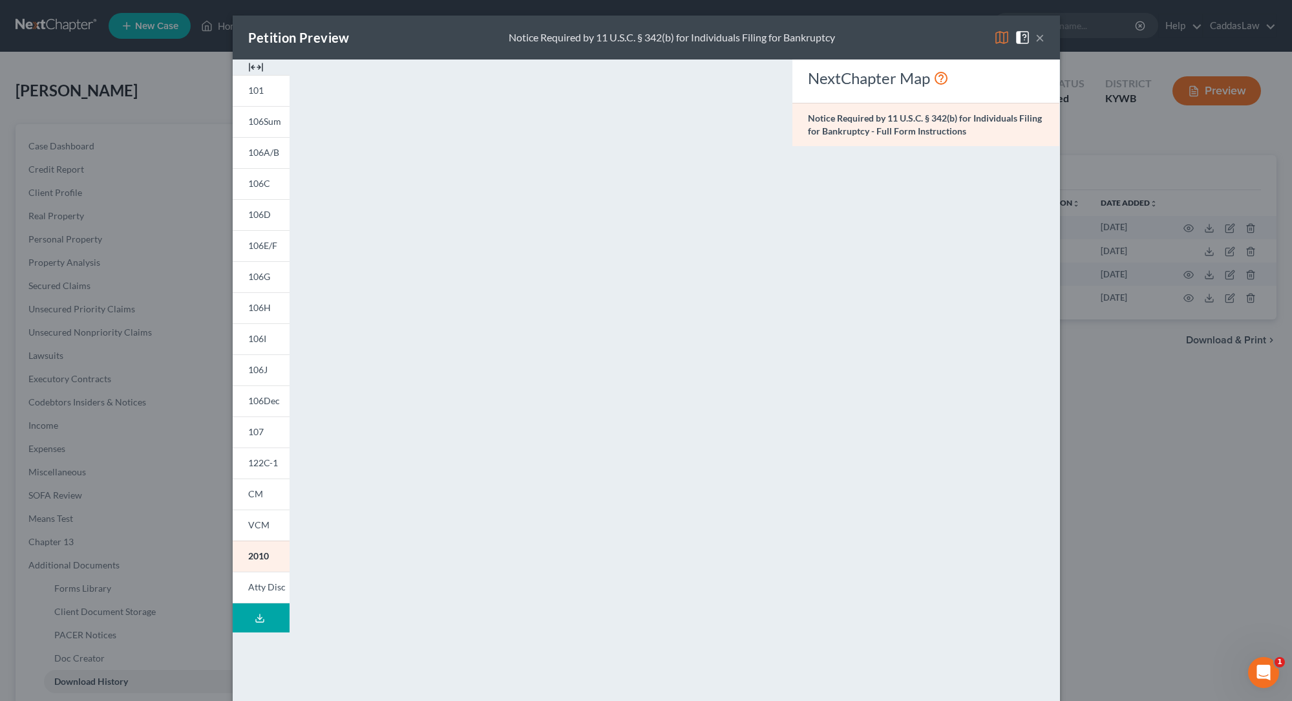
click at [1040, 41] on button "×" at bounding box center [1040, 38] width 9 height 16
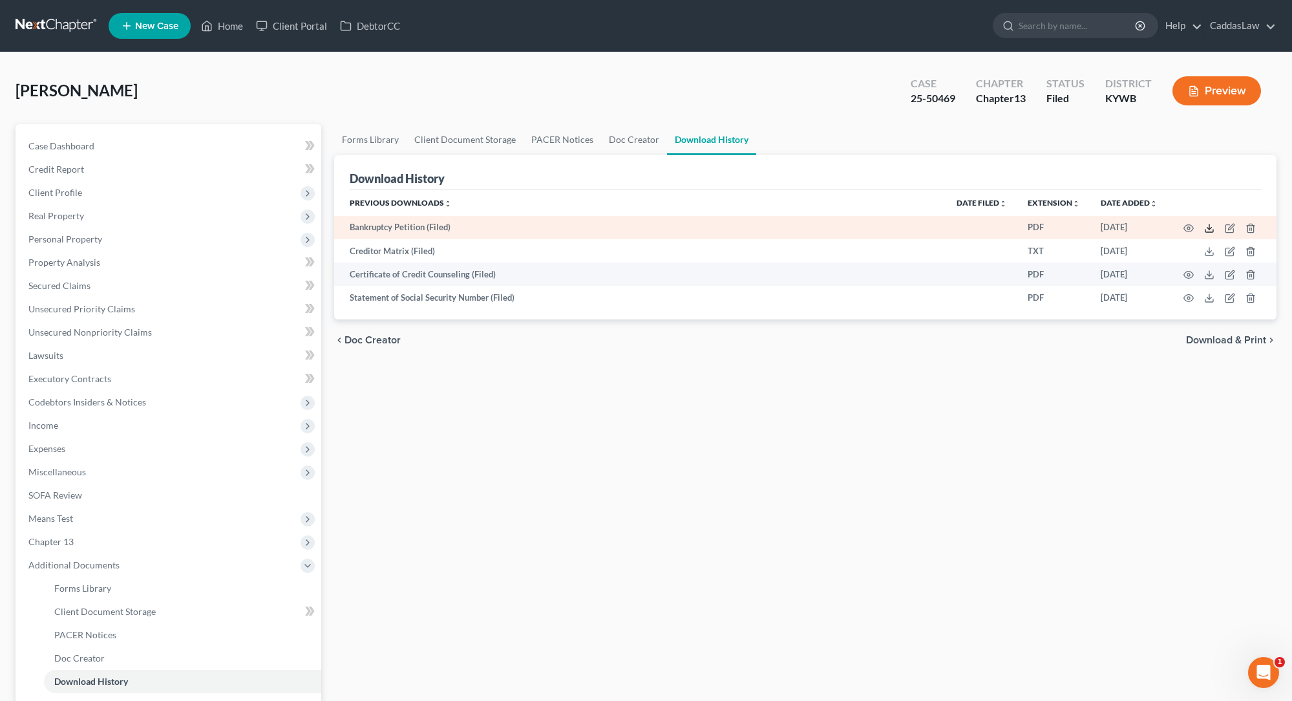
click at [1211, 228] on polyline at bounding box center [1210, 229] width 5 height 2
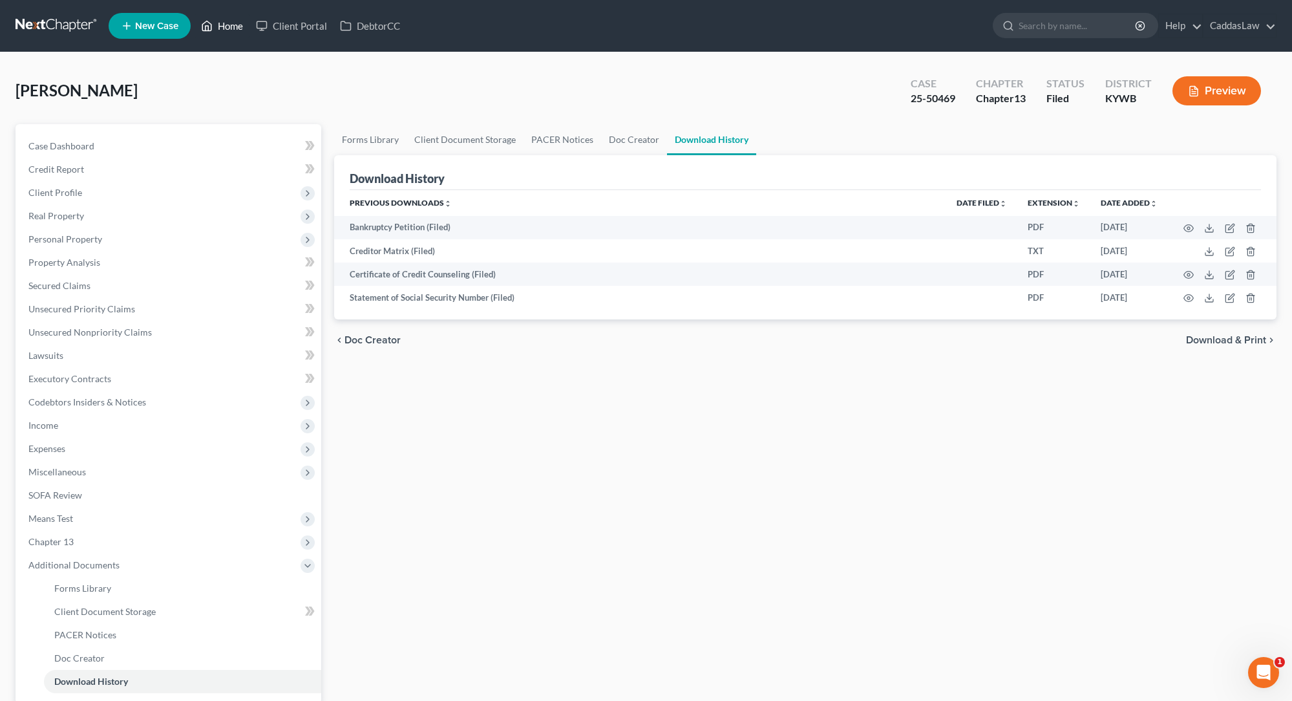
click at [229, 28] on link "Home" at bounding box center [222, 25] width 55 height 23
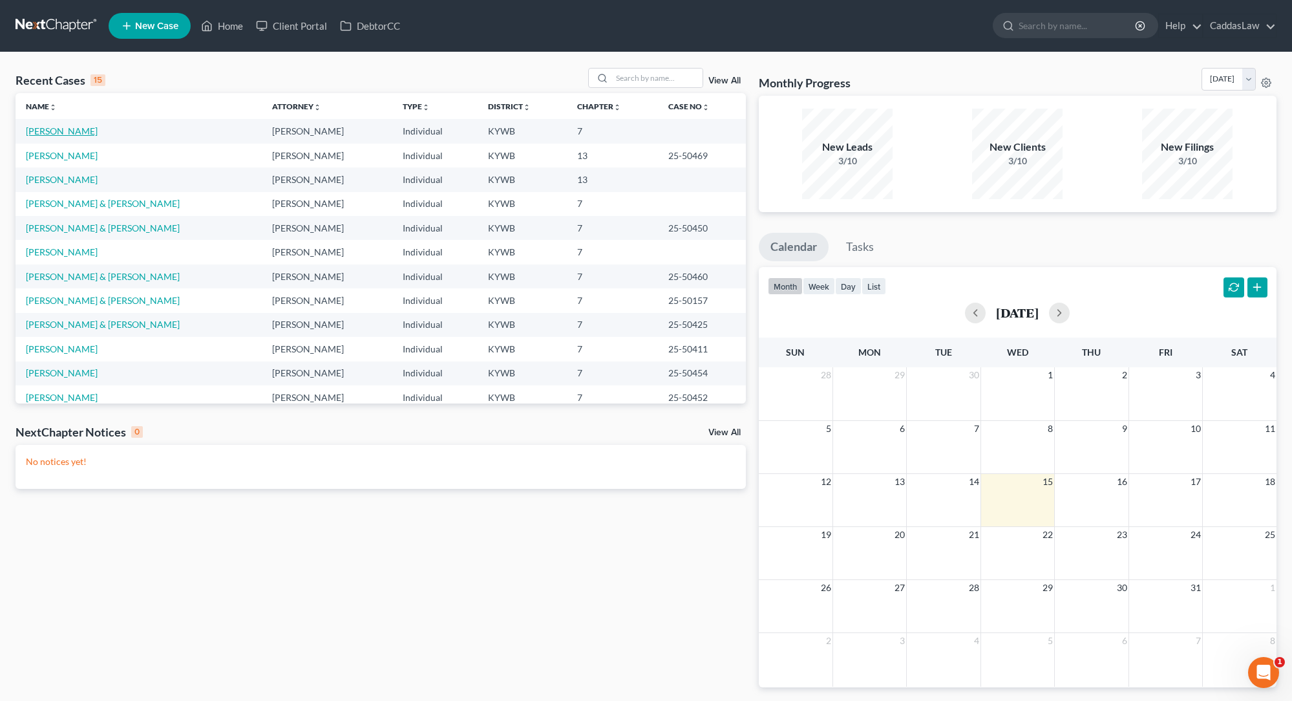
click at [63, 136] on link "[PERSON_NAME]" at bounding box center [62, 130] width 72 height 11
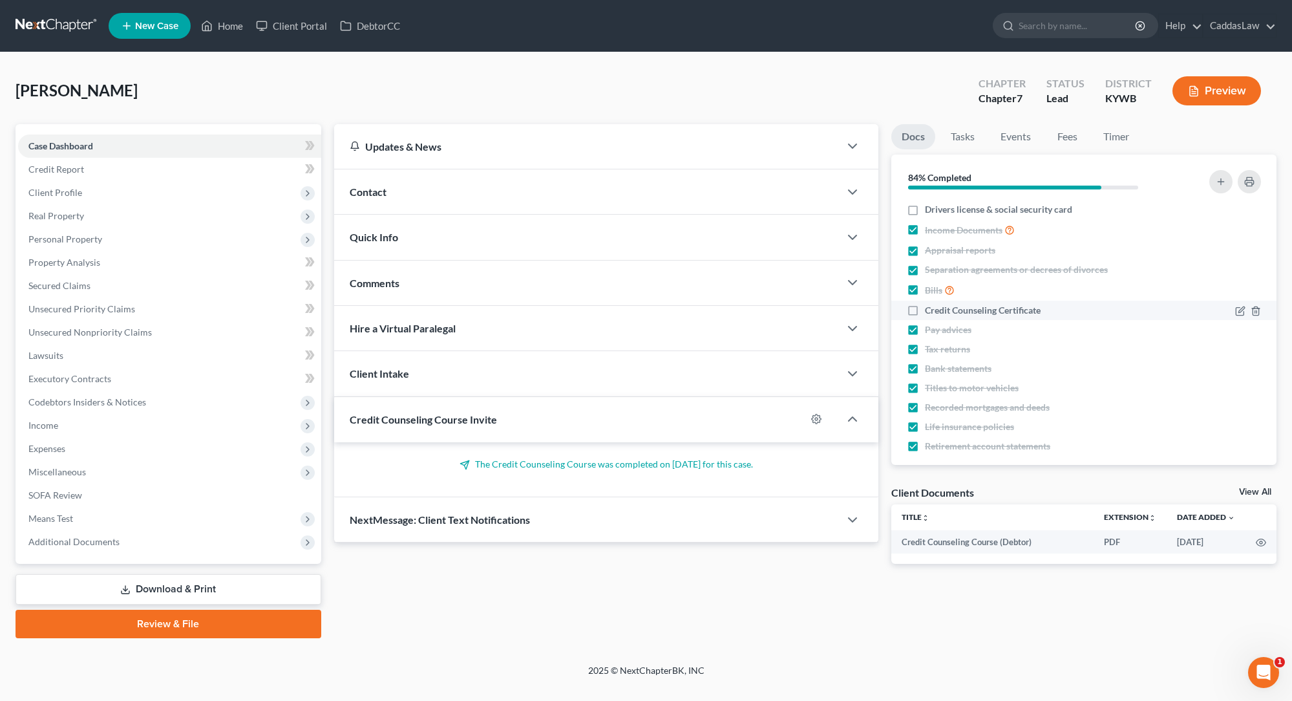
click at [925, 310] on label "Credit Counseling Certificate" at bounding box center [983, 310] width 116 height 13
click at [930, 310] on input "Credit Counseling Certificate" at bounding box center [934, 308] width 8 height 8
checkbox input "true"
click at [69, 418] on span "Income" at bounding box center [169, 425] width 303 height 23
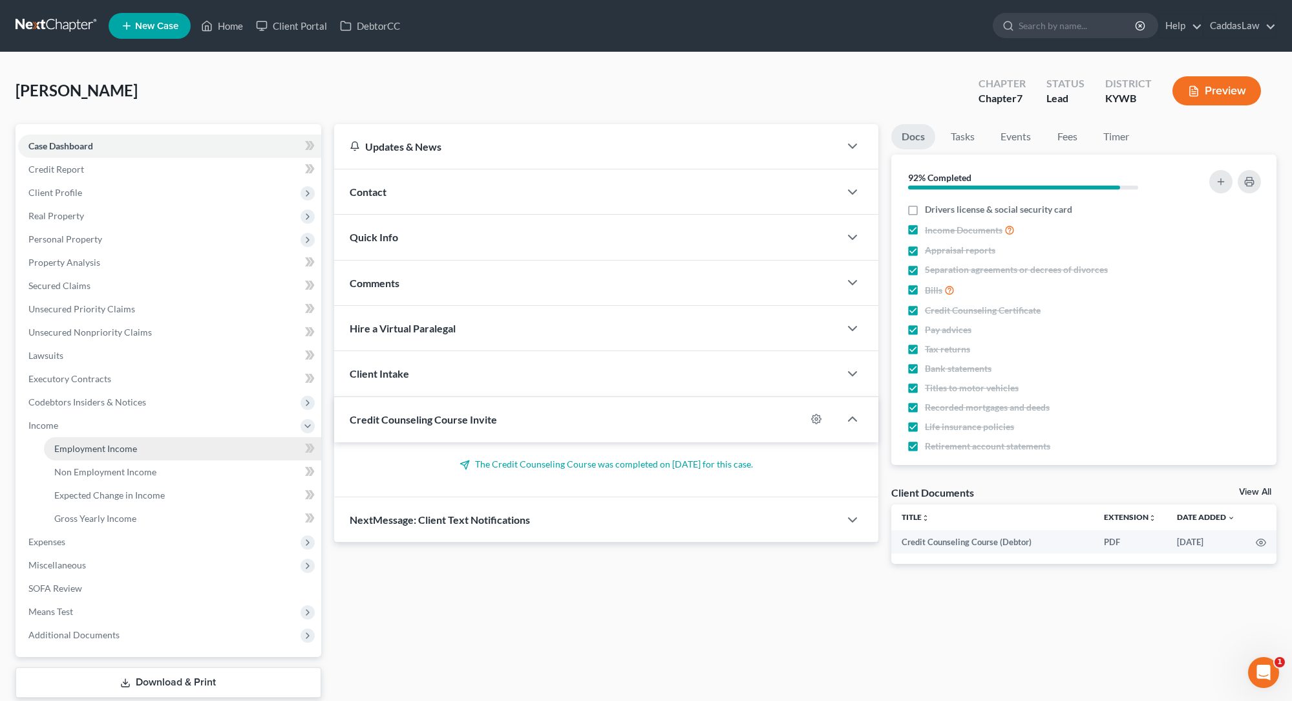
click at [76, 440] on link "Employment Income" at bounding box center [182, 448] width 277 height 23
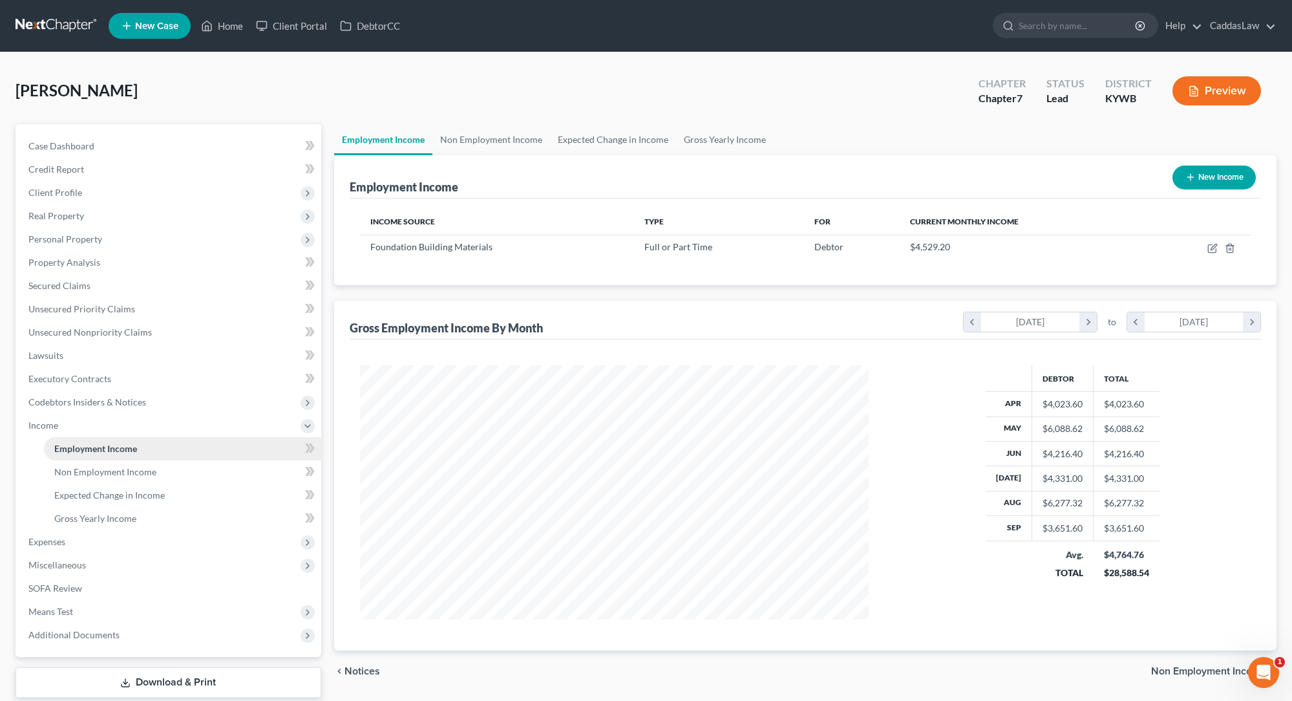
scroll to position [254, 535]
click at [80, 537] on span "Expenses" at bounding box center [169, 541] width 303 height 23
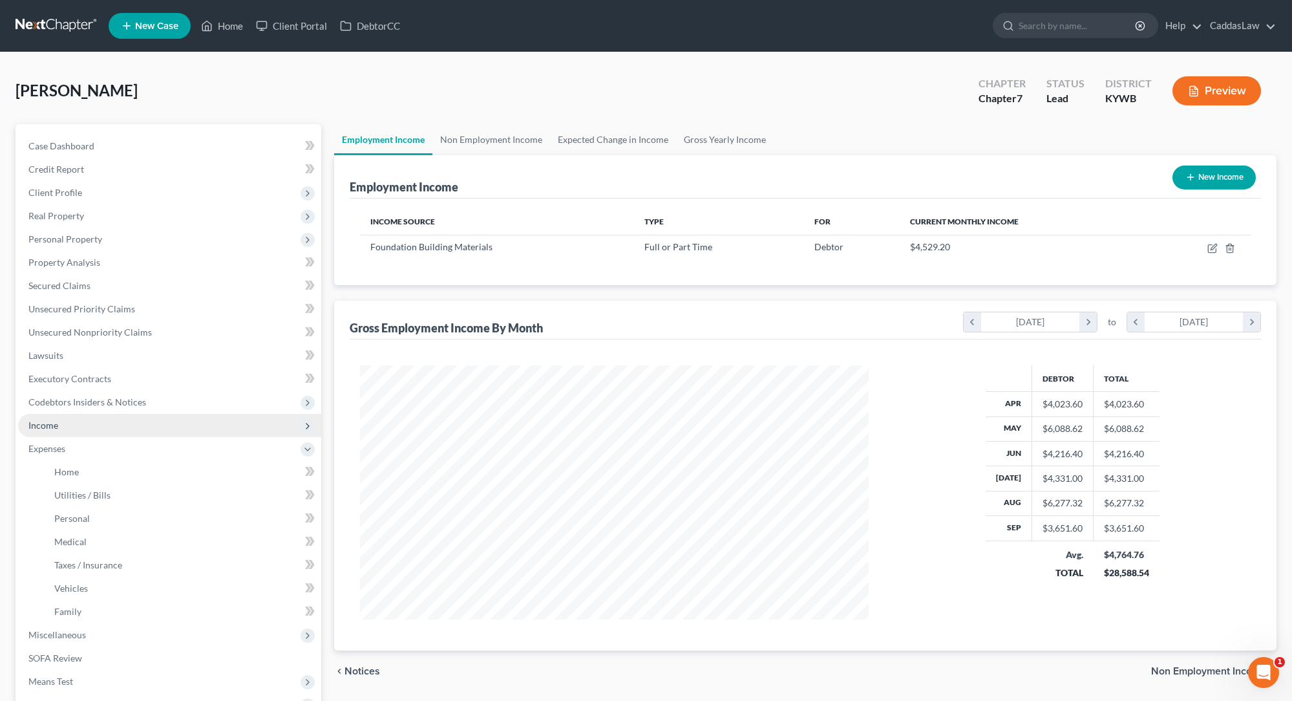
click at [74, 427] on span "Income" at bounding box center [169, 425] width 303 height 23
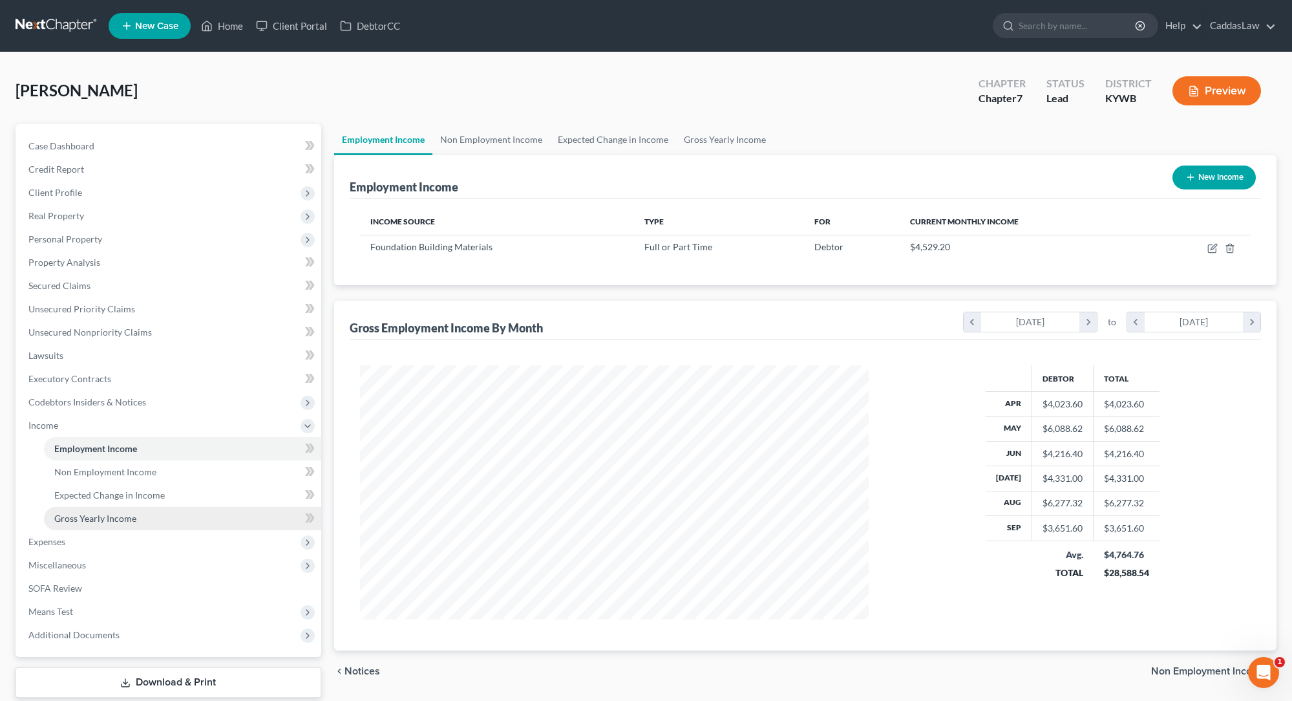
click at [92, 521] on span "Gross Yearly Income" at bounding box center [95, 518] width 82 height 11
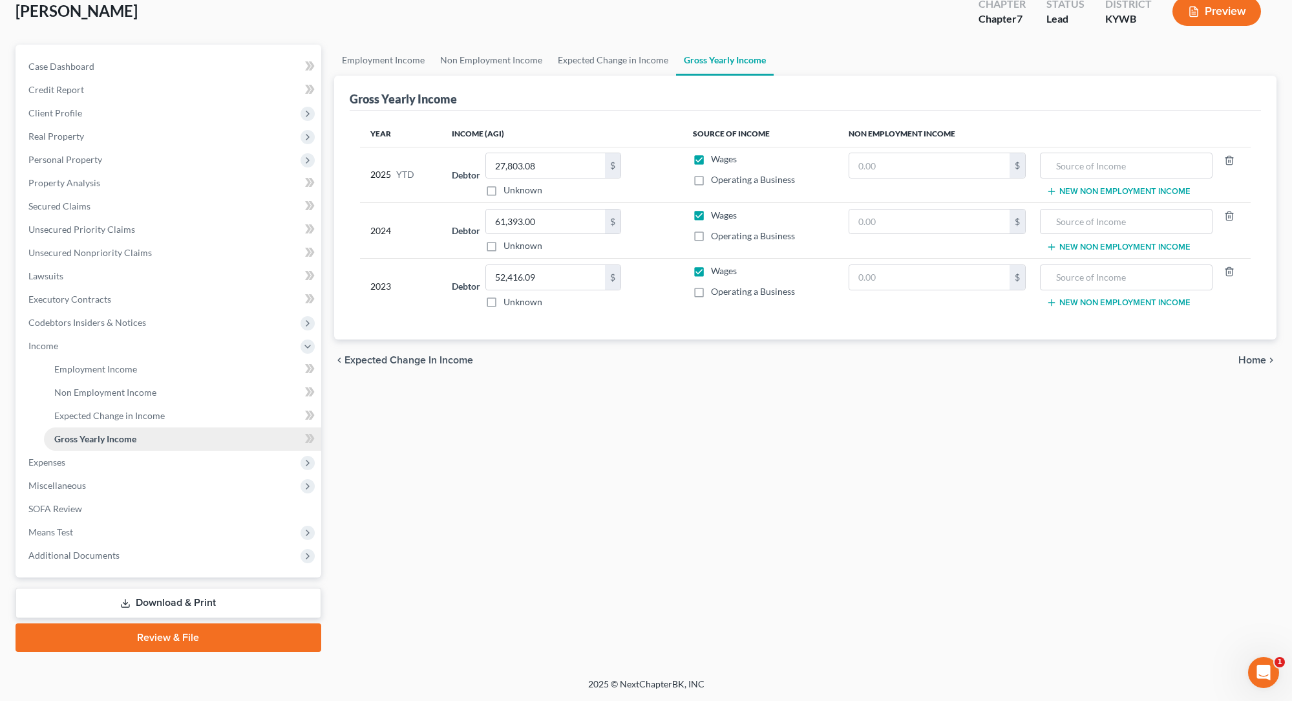
scroll to position [80, 0]
click at [111, 235] on link "Unsecured Priority Claims" at bounding box center [169, 229] width 303 height 23
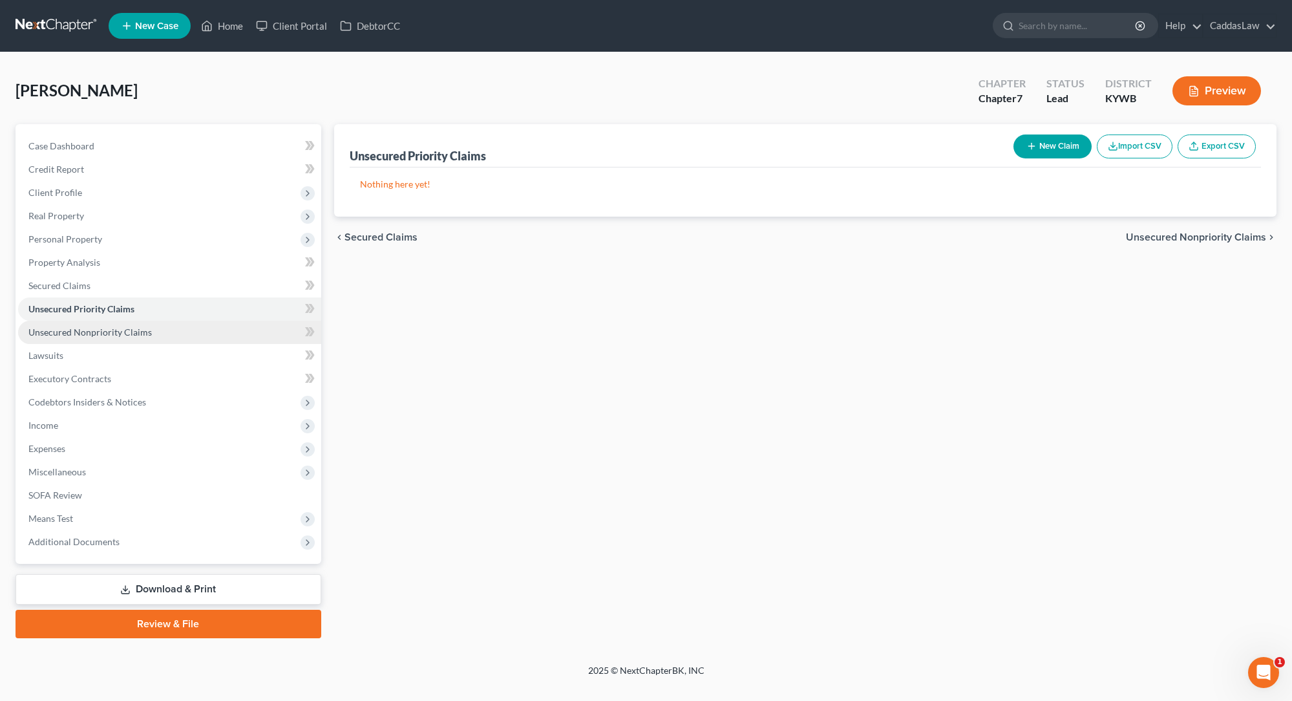
click at [83, 335] on span "Unsecured Nonpriority Claims" at bounding box center [89, 331] width 123 height 11
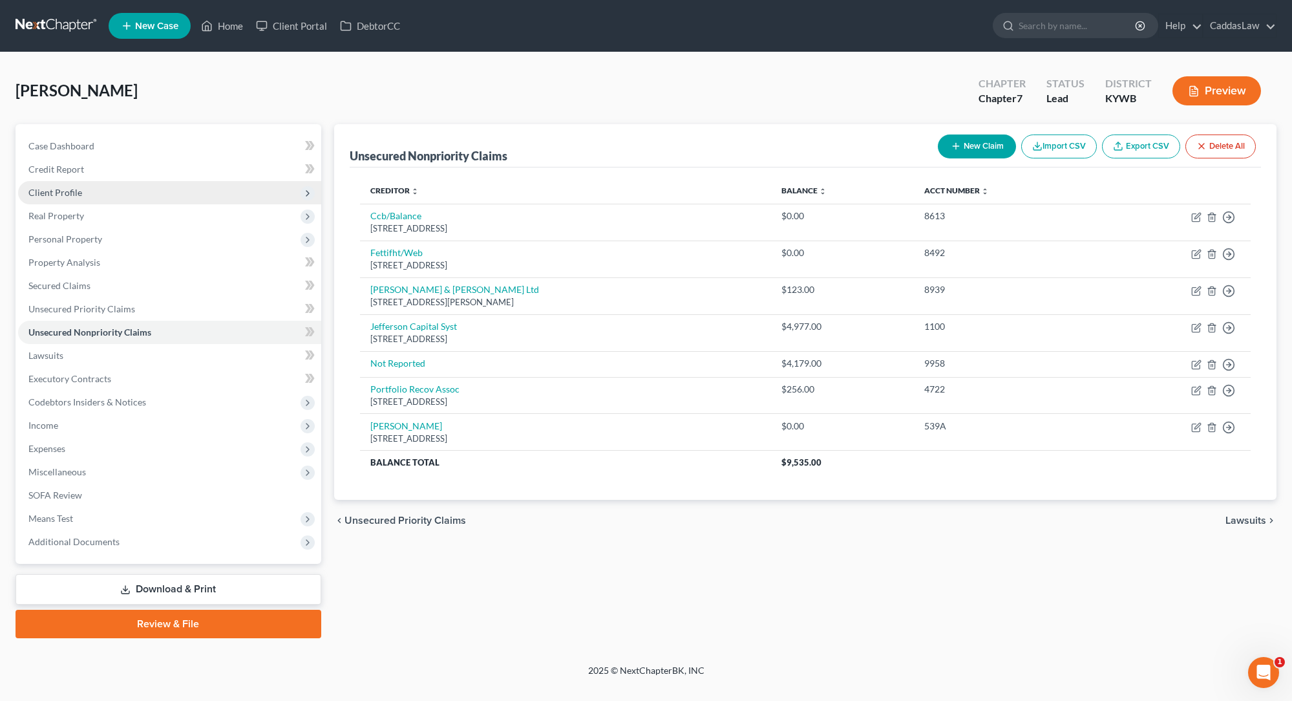
click at [78, 194] on span "Client Profile" at bounding box center [55, 192] width 54 height 11
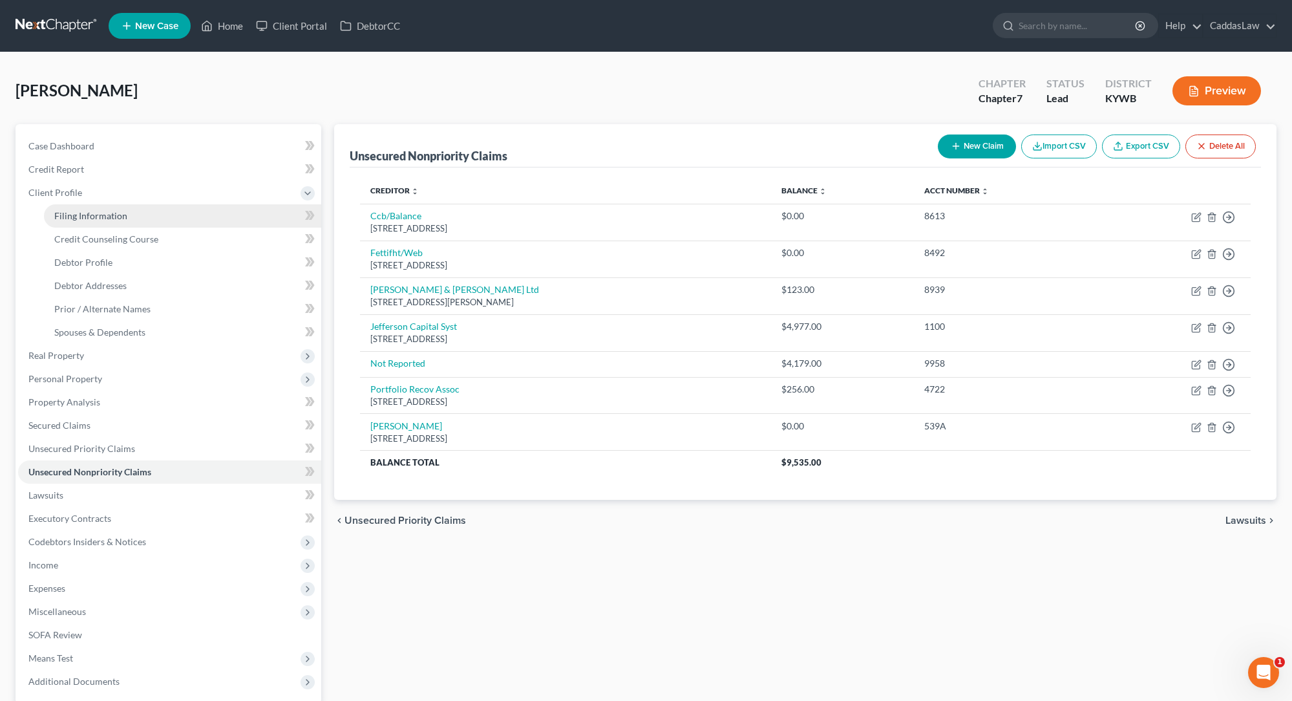
click at [83, 217] on span "Filing Information" at bounding box center [90, 215] width 73 height 11
select select "1"
select select "0"
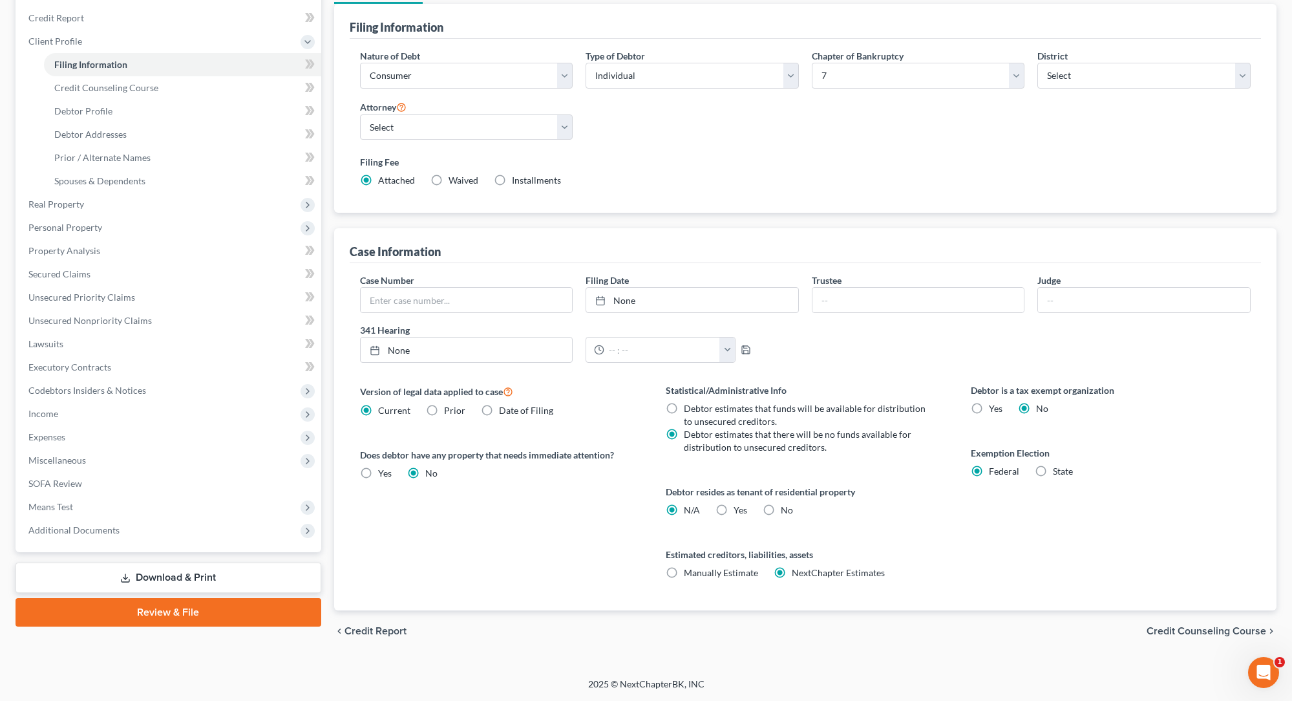
scroll to position [151, 0]
click at [130, 83] on span "Credit Counseling Course" at bounding box center [106, 87] width 104 height 11
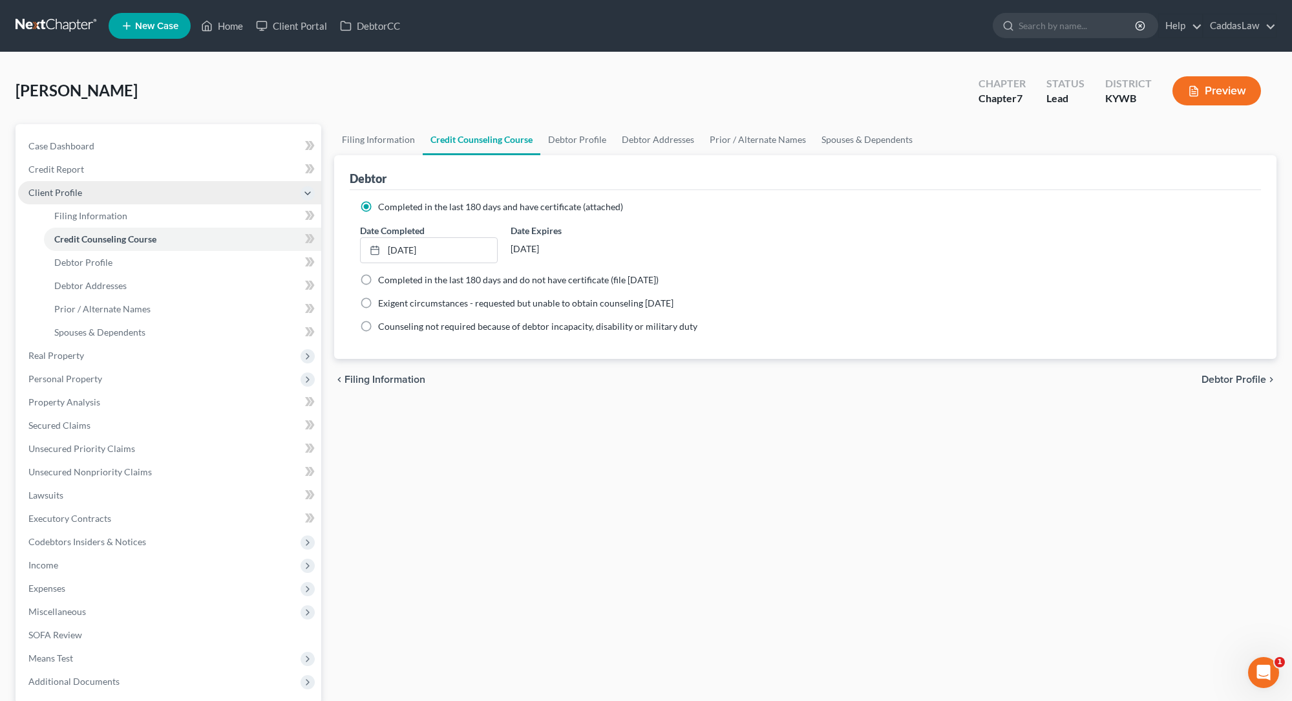
click at [63, 193] on span "Client Profile" at bounding box center [55, 192] width 54 height 11
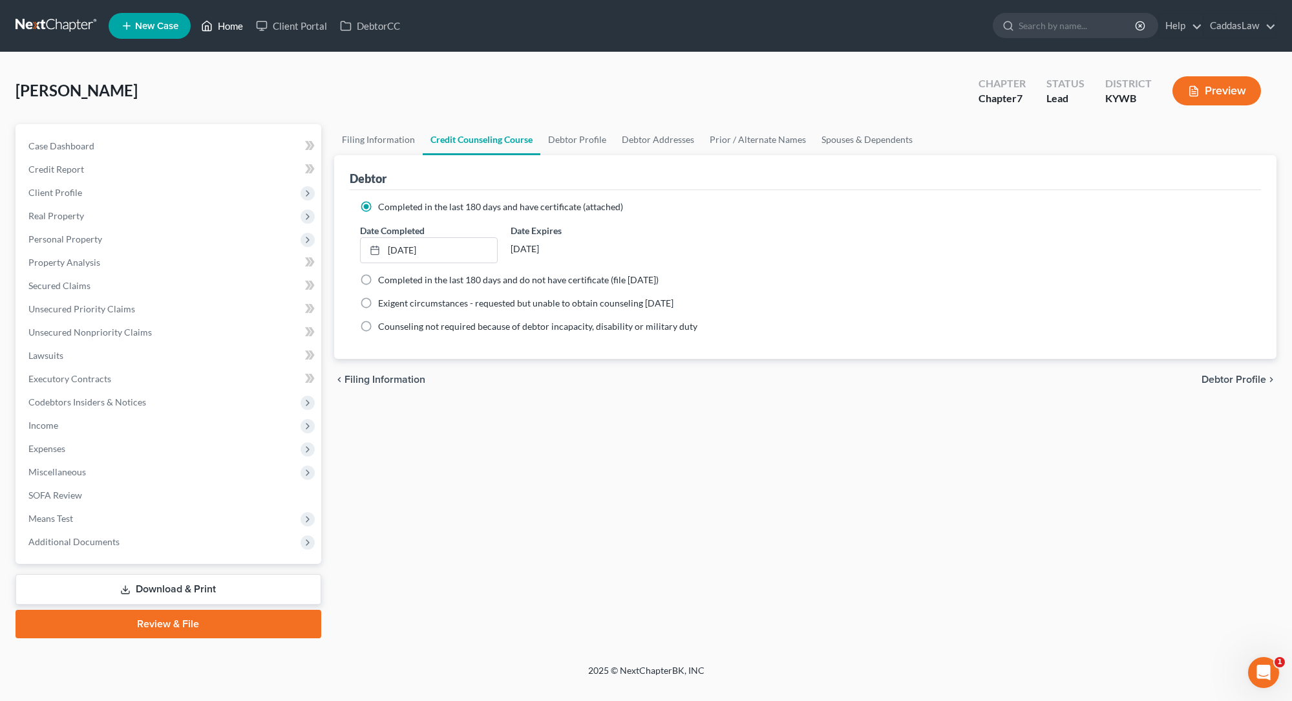
click at [226, 21] on link "Home" at bounding box center [222, 25] width 55 height 23
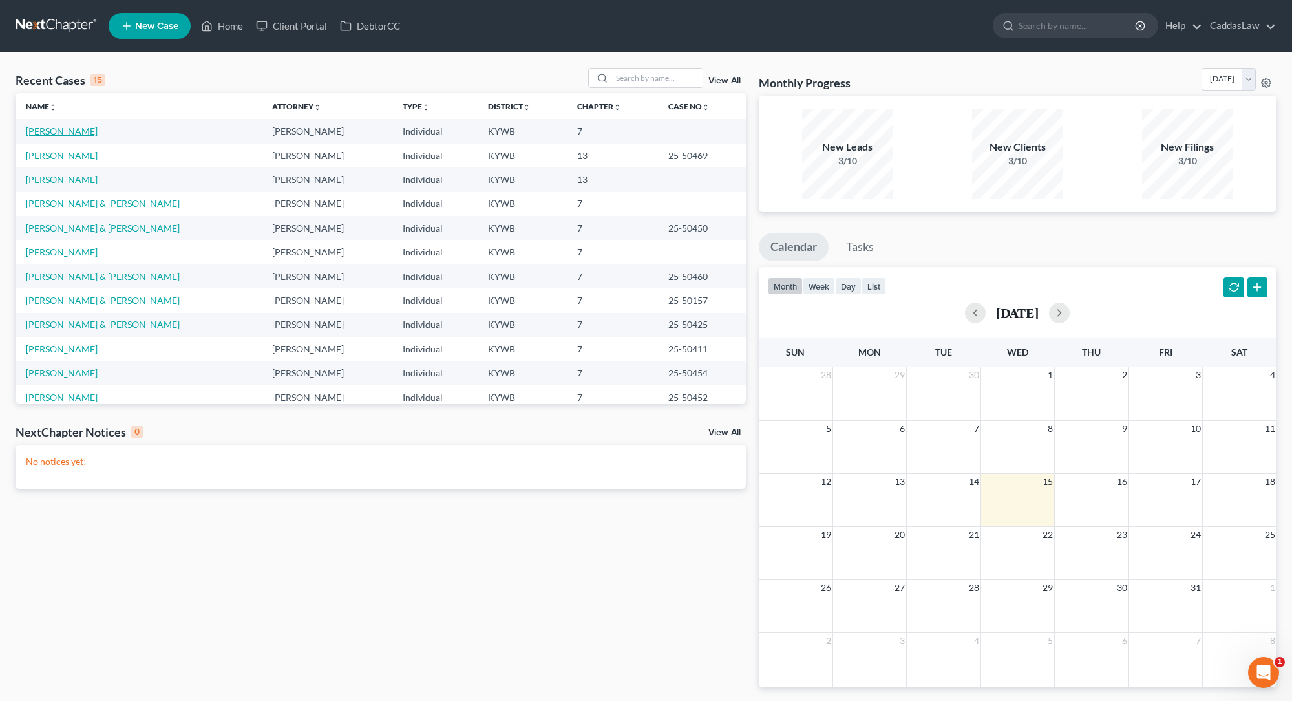
click at [57, 127] on link "[PERSON_NAME]" at bounding box center [62, 130] width 72 height 11
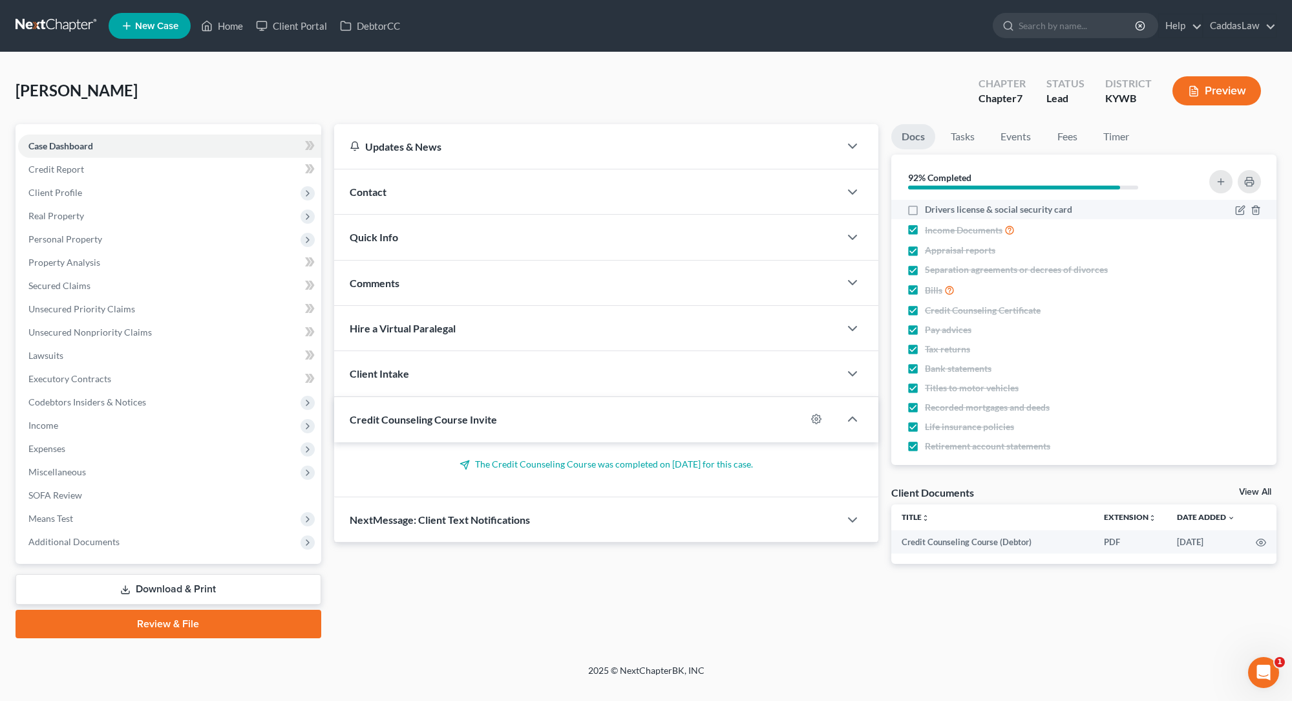
click at [925, 211] on label "Drivers license & social security card" at bounding box center [998, 209] width 147 height 13
click at [930, 211] on input "Drivers license & social security card" at bounding box center [934, 207] width 8 height 8
checkbox input "true"
click at [876, 58] on div "[PERSON_NAME] Upgraded Chapter Chapter 7 Status Lead District [GEOGRAPHIC_DATA]…" at bounding box center [646, 358] width 1292 height 612
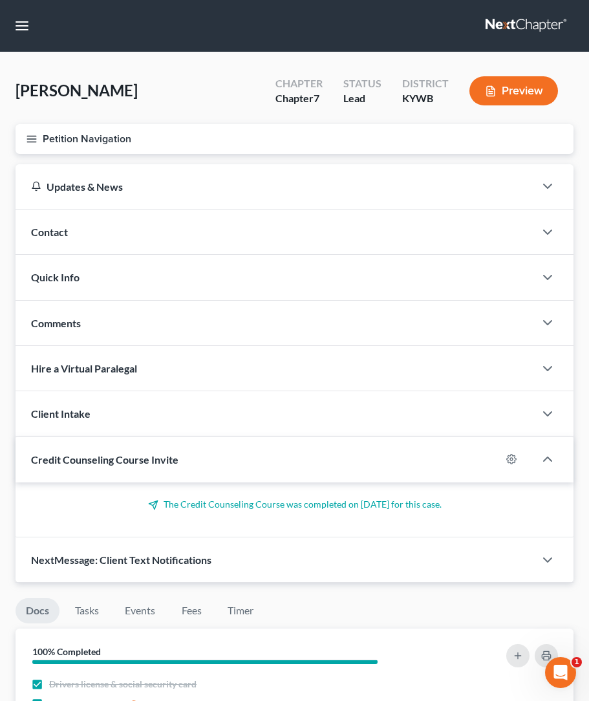
click at [507, 98] on button "Preview" at bounding box center [513, 90] width 89 height 29
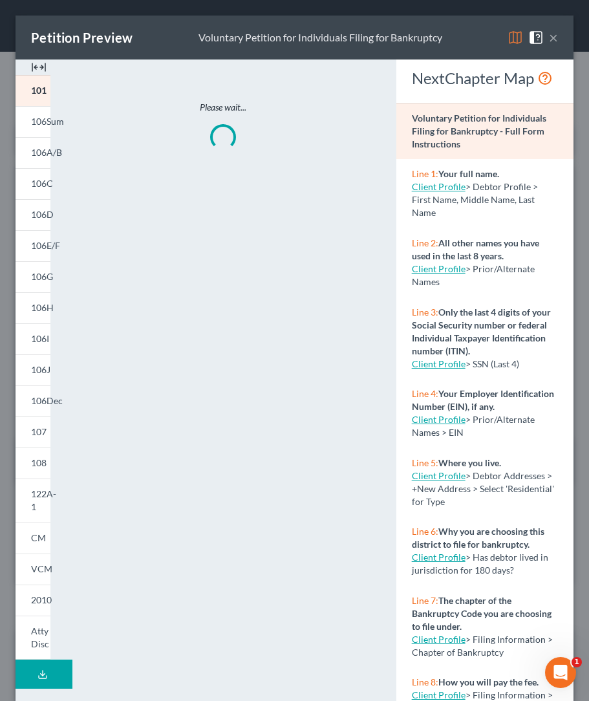
click at [557, 38] on button "×" at bounding box center [553, 38] width 9 height 16
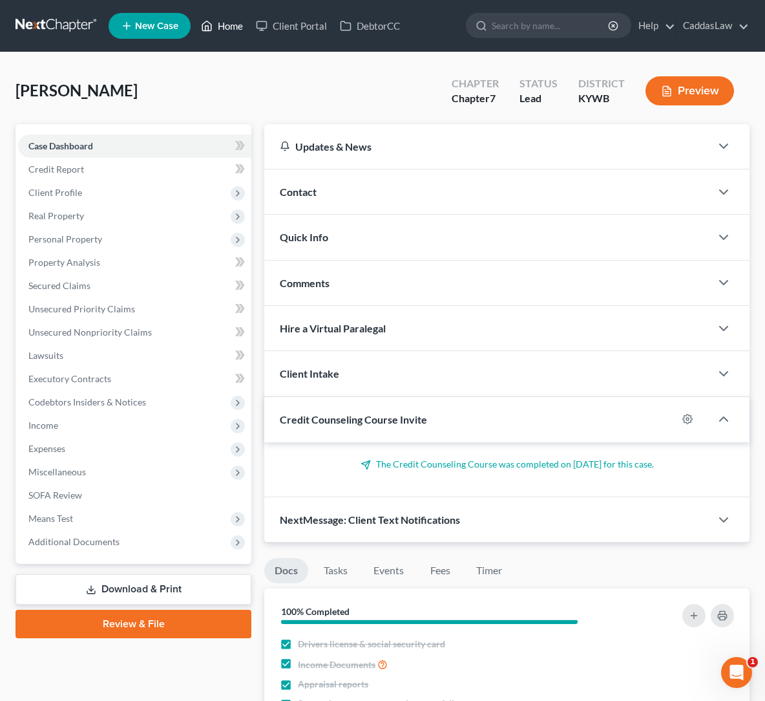
click at [231, 27] on link "Home" at bounding box center [222, 25] width 55 height 23
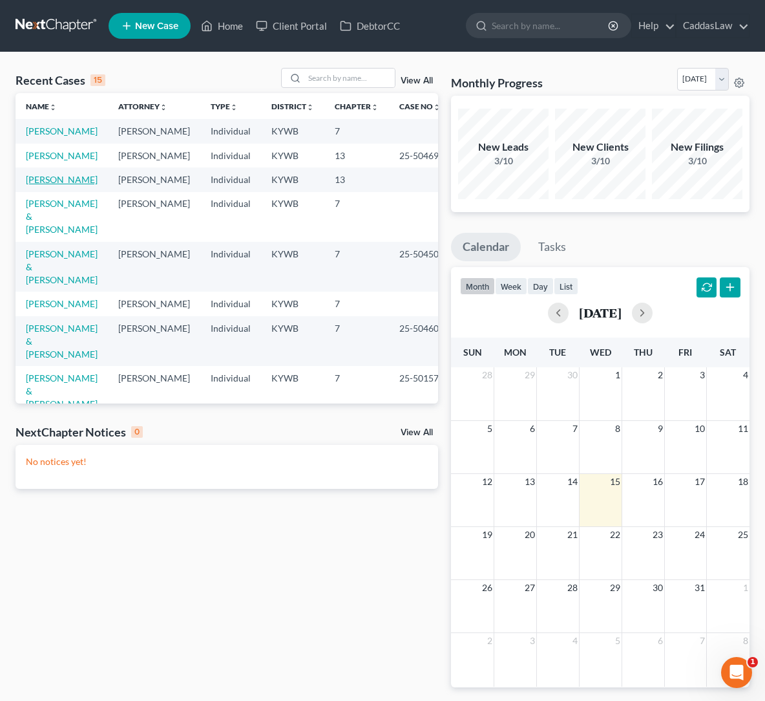
click at [48, 185] on link "[PERSON_NAME]" at bounding box center [62, 179] width 72 height 11
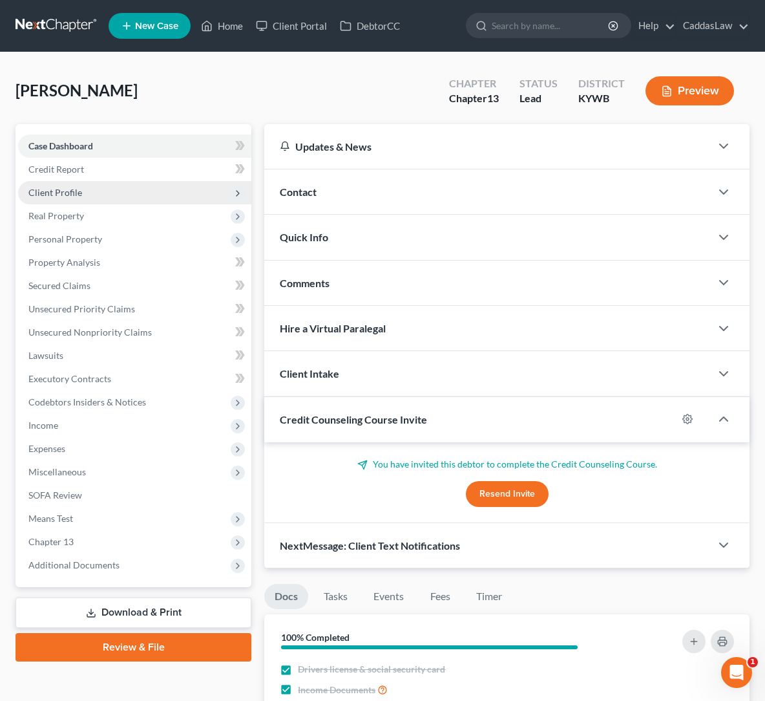
click at [77, 187] on span "Client Profile" at bounding box center [55, 192] width 54 height 11
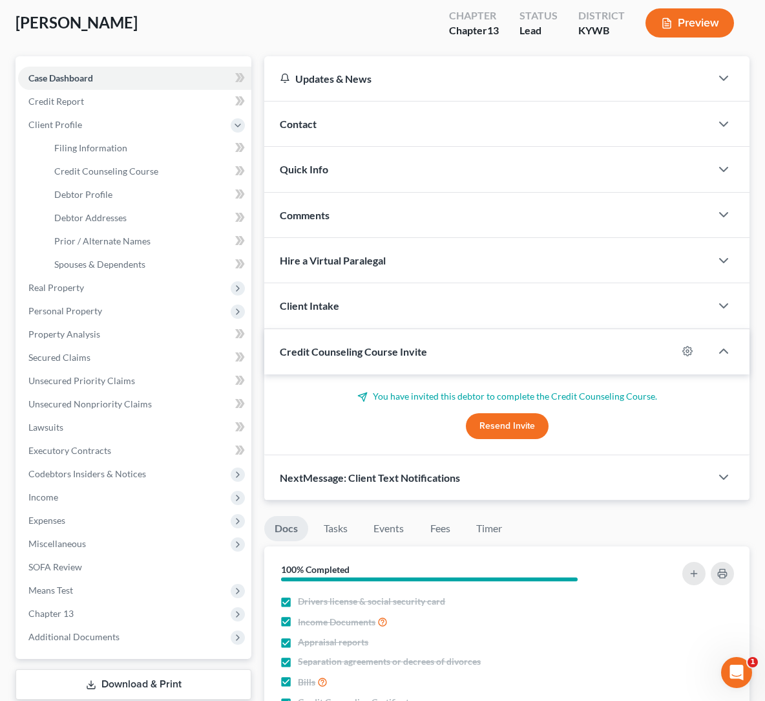
scroll to position [69, 0]
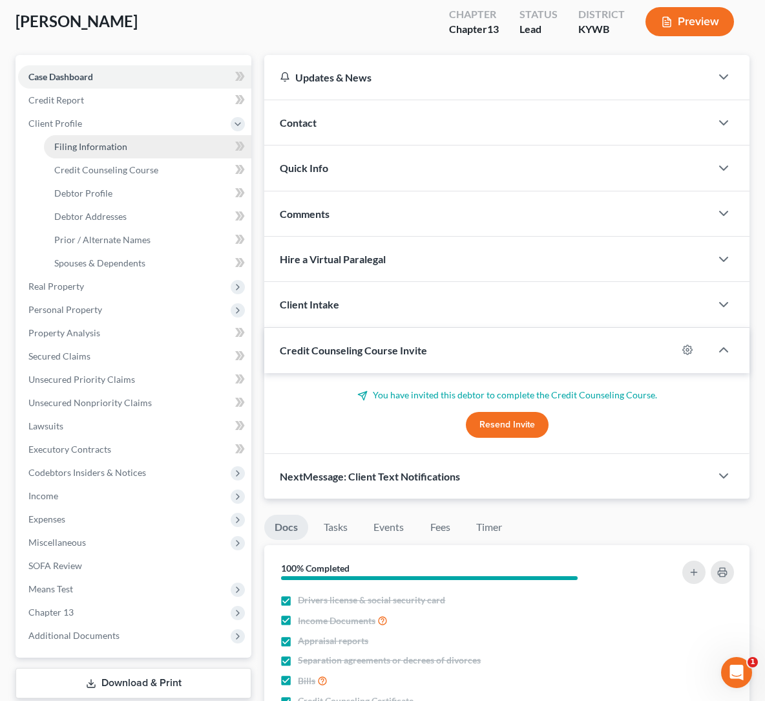
click at [111, 157] on link "Filing Information" at bounding box center [147, 146] width 207 height 23
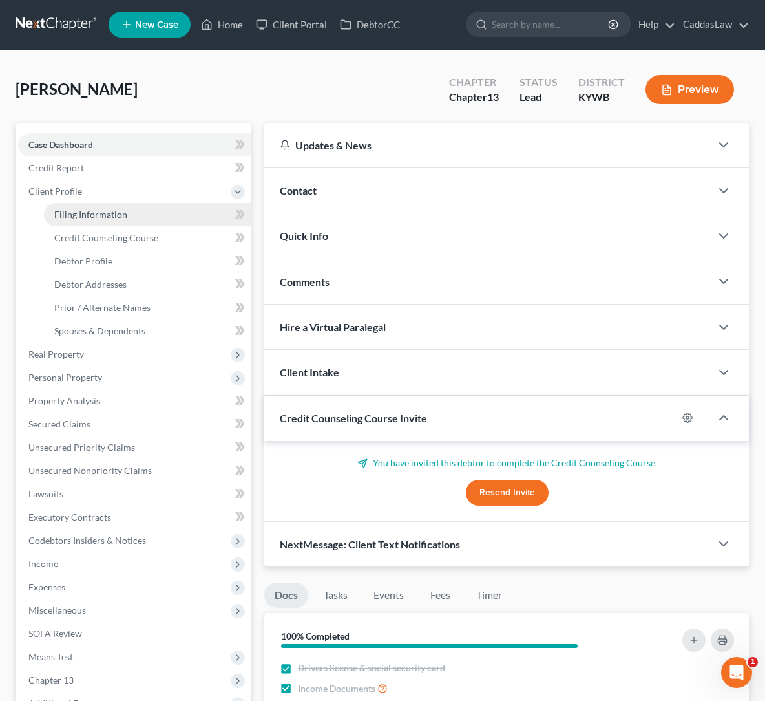
select select "1"
select select "0"
select select "3"
select select "33"
select select "0"
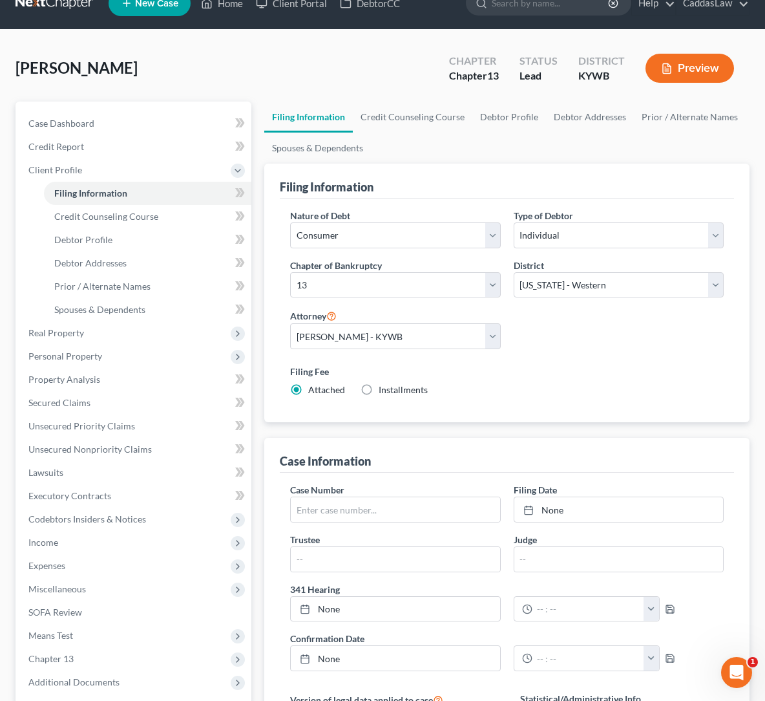
scroll to position [24, 0]
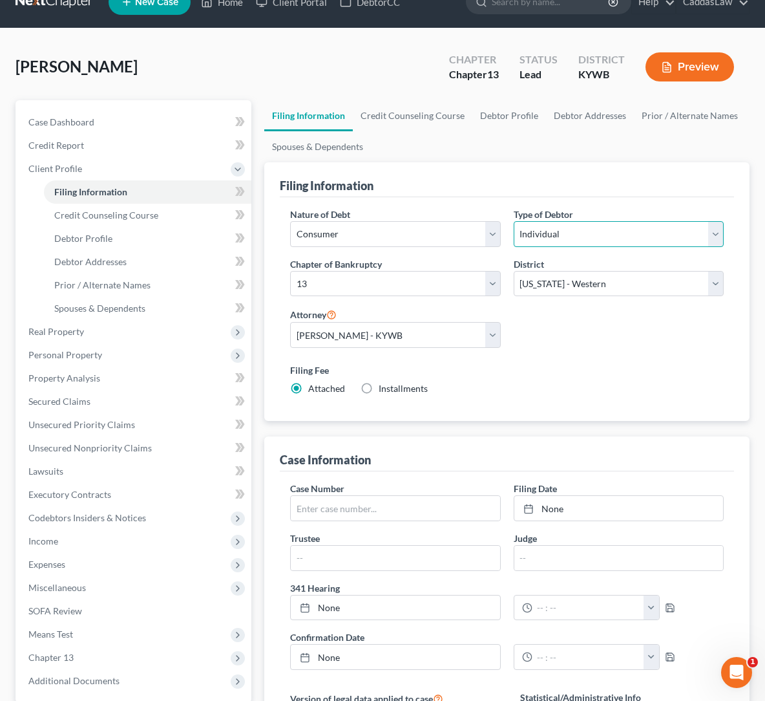
select select "1"
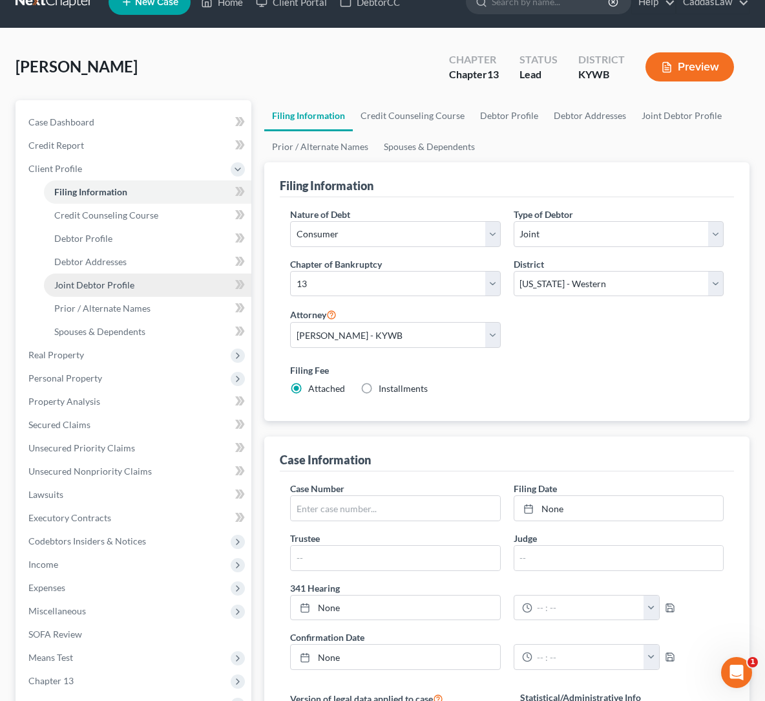
click at [90, 288] on span "Joint Debtor Profile" at bounding box center [94, 284] width 80 height 11
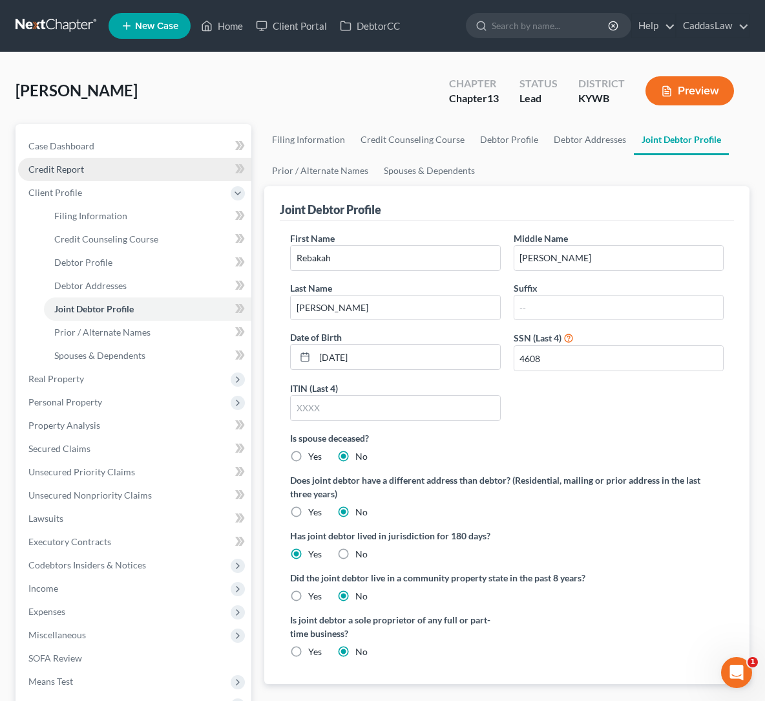
click at [70, 171] on span "Credit Report" at bounding box center [56, 169] width 56 height 11
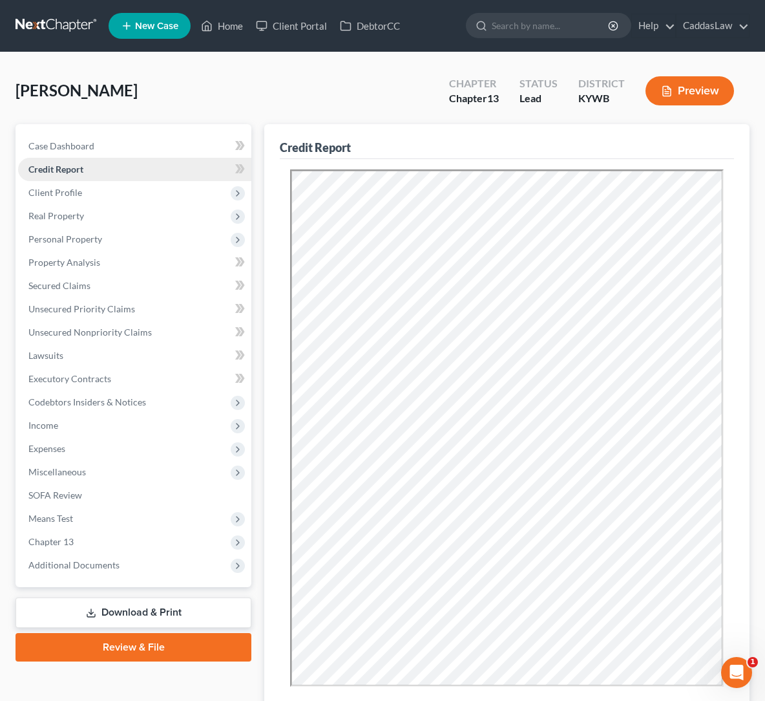
click at [195, 169] on link "Credit Report" at bounding box center [134, 169] width 233 height 23
click at [54, 191] on span "Client Profile" at bounding box center [55, 192] width 54 height 11
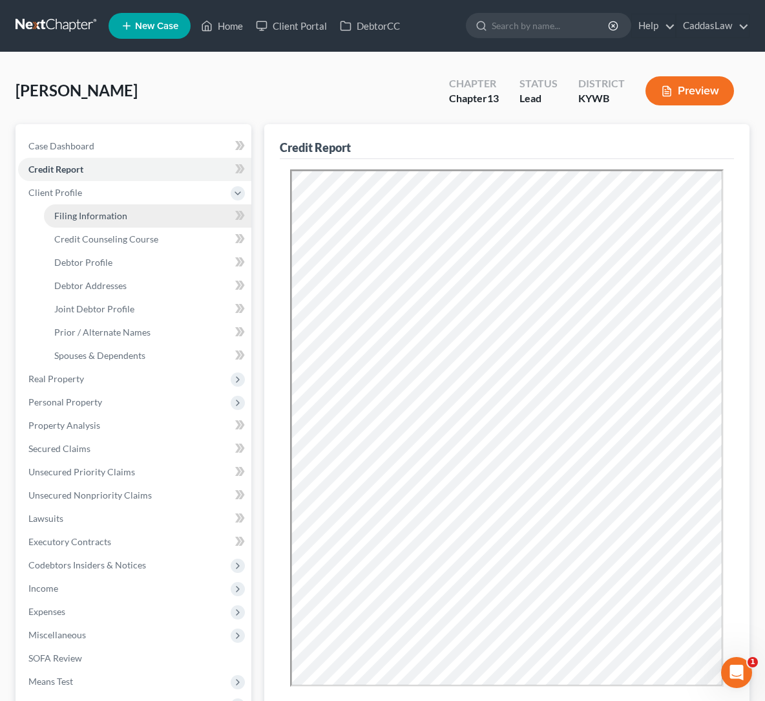
click at [66, 213] on span "Filing Information" at bounding box center [90, 215] width 73 height 11
select select "1"
select select "3"
select select "33"
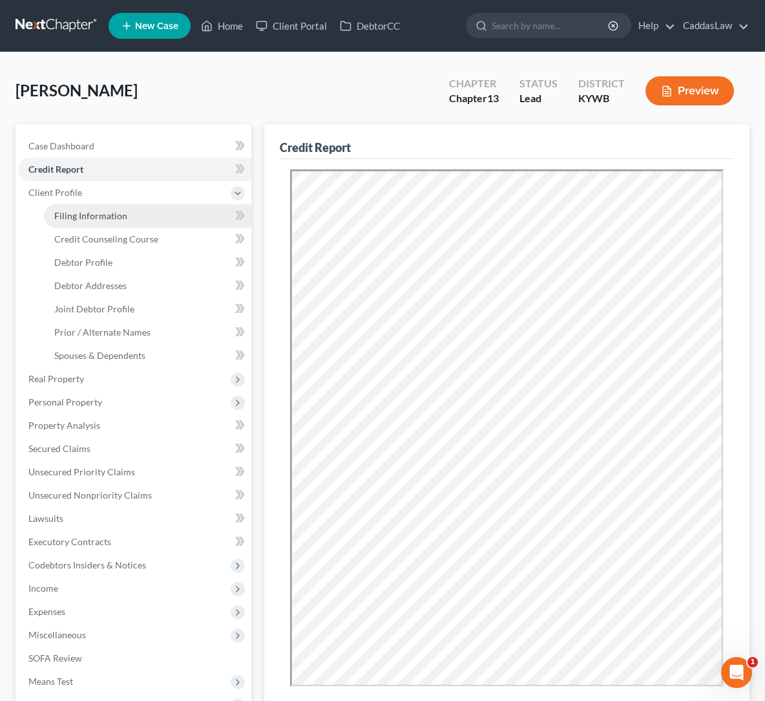
select select "0"
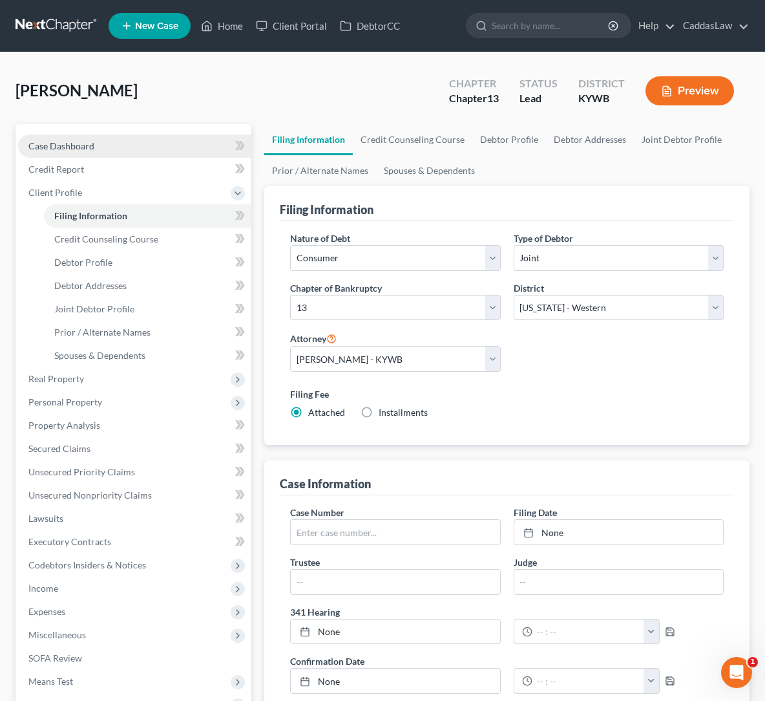
click at [63, 135] on link "Case Dashboard" at bounding box center [134, 145] width 233 height 23
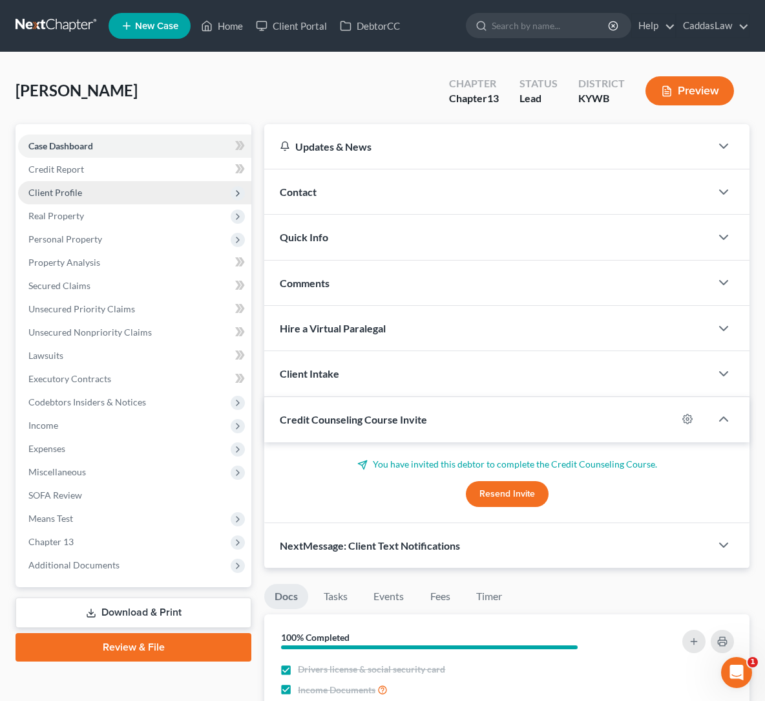
click at [58, 181] on span "Client Profile" at bounding box center [134, 192] width 233 height 23
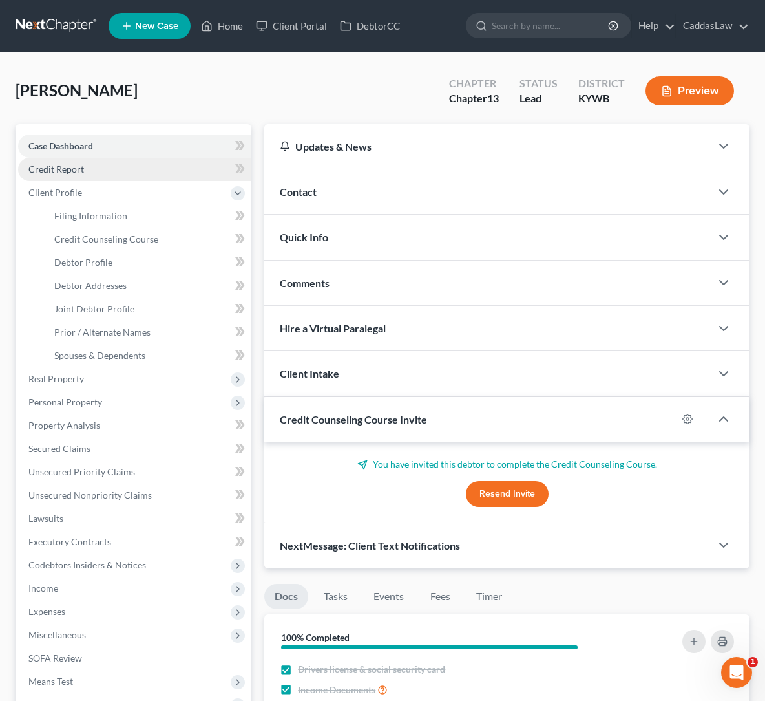
click at [59, 169] on span "Credit Report" at bounding box center [56, 169] width 56 height 11
